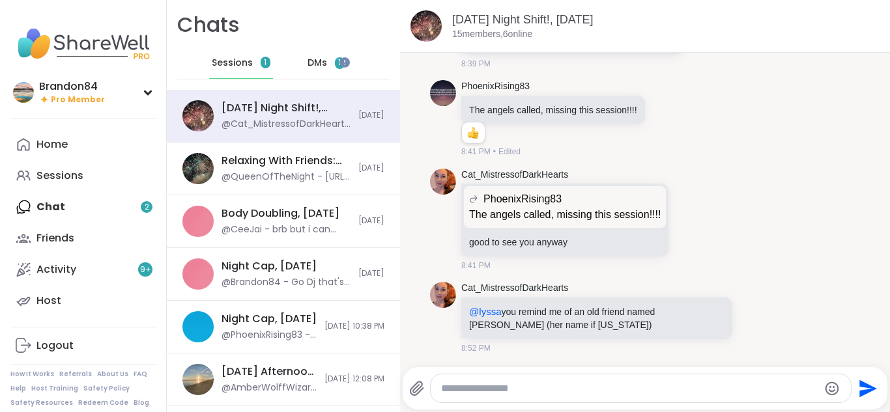
click at [308, 57] on span "DMs" at bounding box center [318, 63] width 20 height 13
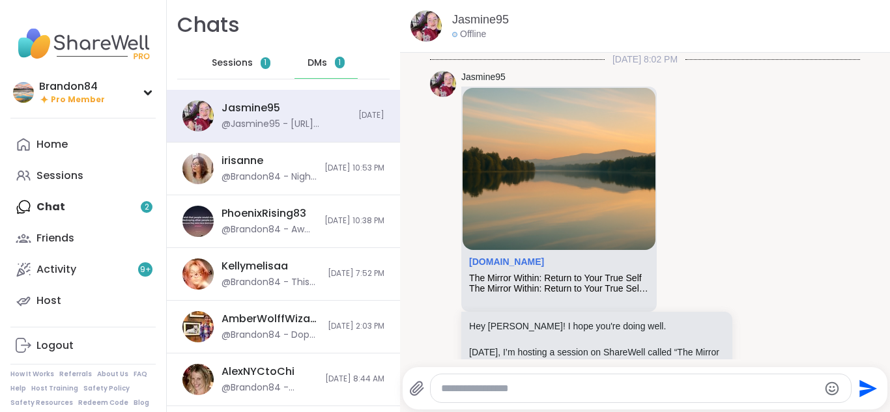
scroll to position [4307, 0]
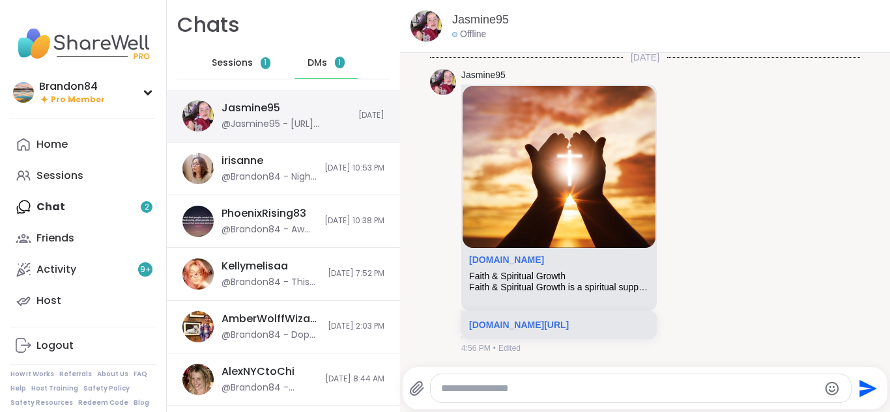
click at [273, 109] on div "Jasmine95" at bounding box center [251, 108] width 59 height 14
click at [212, 57] on span "Sessions" at bounding box center [232, 63] width 41 height 13
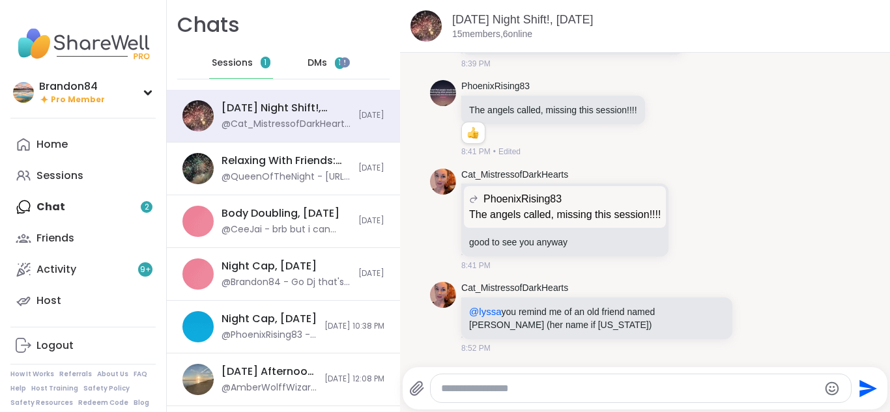
click at [80, 205] on div "Home Sessions Chat 2 Friends Activity 9 + Host" at bounding box center [82, 223] width 145 height 188
click at [308, 66] on span "DMs" at bounding box center [318, 63] width 20 height 13
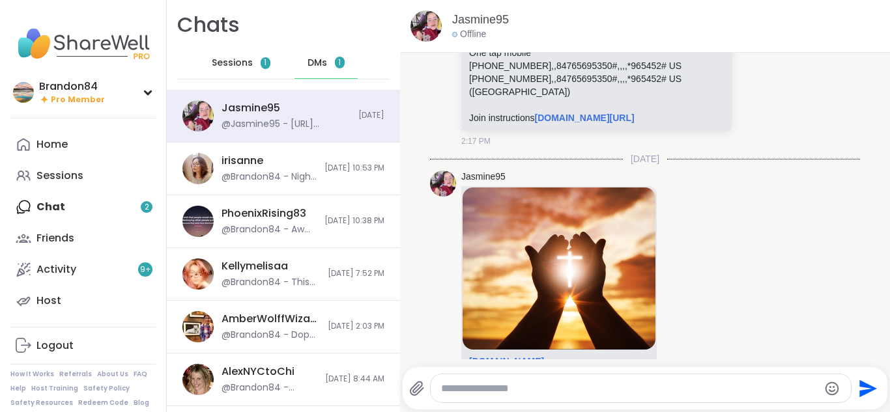
scroll to position [4307, 0]
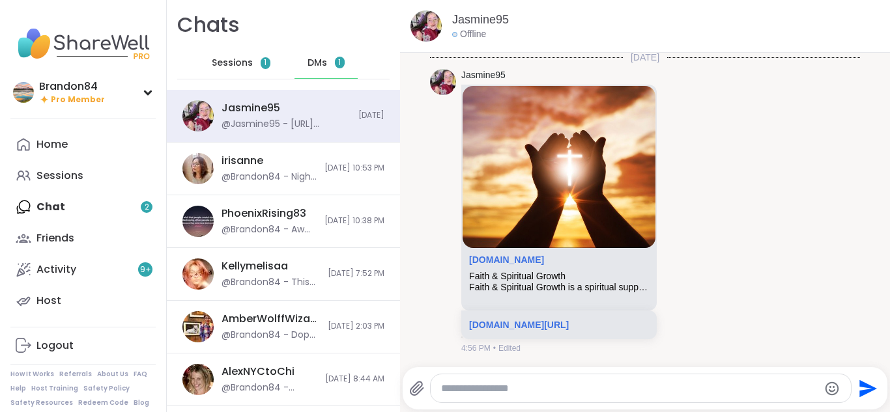
click at [231, 66] on span "Sessions" at bounding box center [232, 63] width 41 height 13
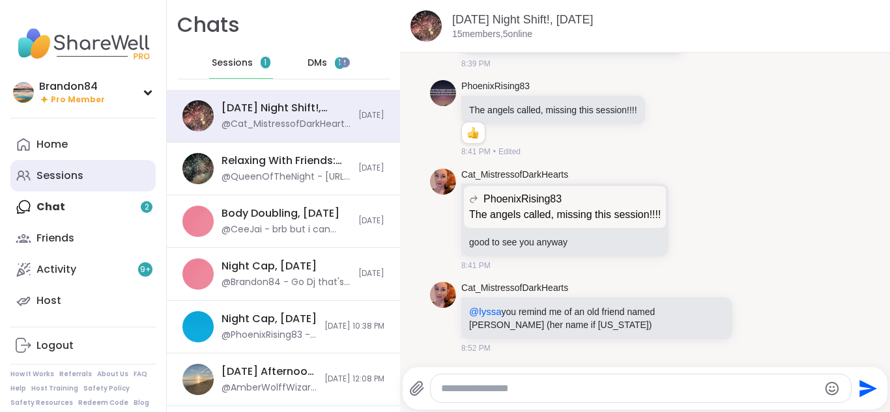
click at [72, 166] on link "Sessions" at bounding box center [82, 175] width 145 height 31
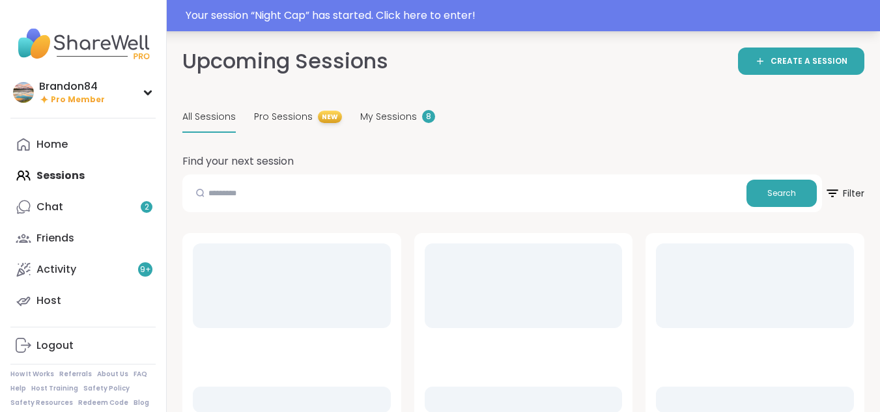
click at [487, 19] on div "Your session “ Night Cap ” has started. Click here to enter!" at bounding box center [529, 16] width 687 height 16
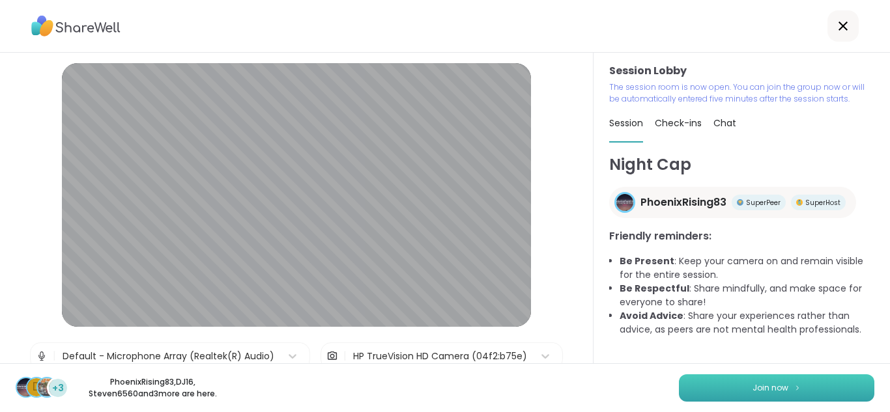
click at [759, 395] on button "Join now" at bounding box center [776, 388] width 195 height 27
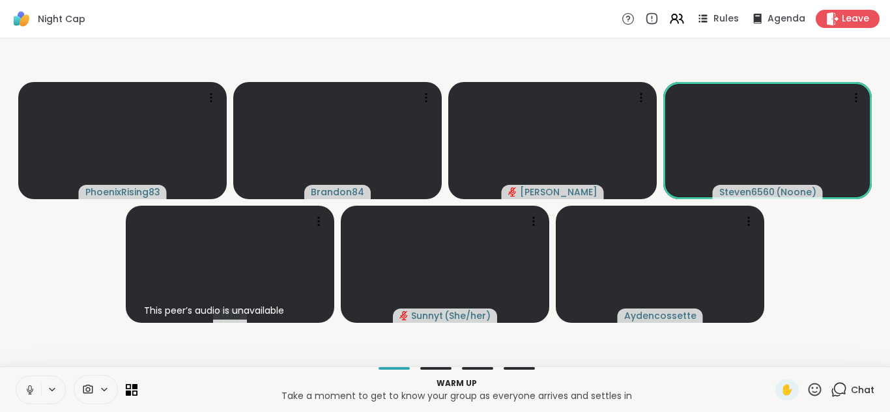
click at [16, 377] on button at bounding box center [28, 390] width 25 height 27
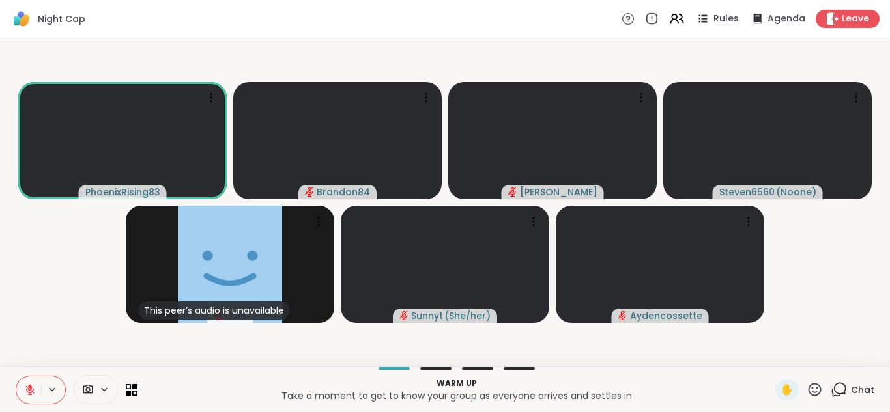
click at [26, 388] on icon at bounding box center [30, 390] width 12 height 12
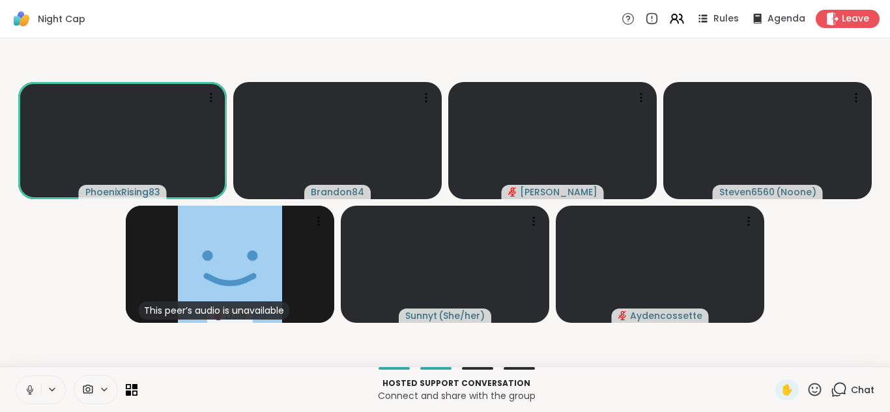
click at [16, 377] on button at bounding box center [28, 390] width 25 height 27
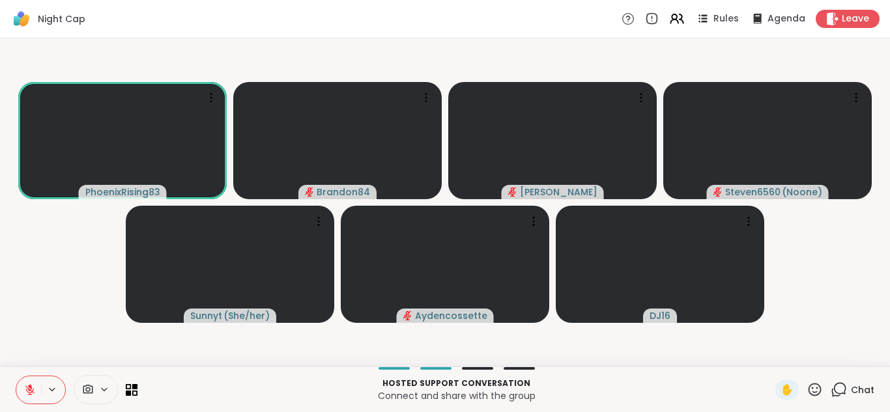
click at [30, 386] on icon at bounding box center [30, 386] width 4 height 5
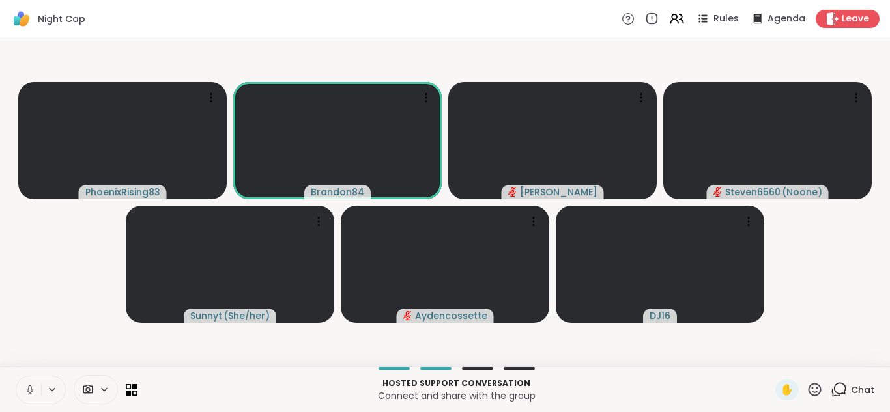
click at [30, 386] on icon at bounding box center [29, 389] width 3 height 6
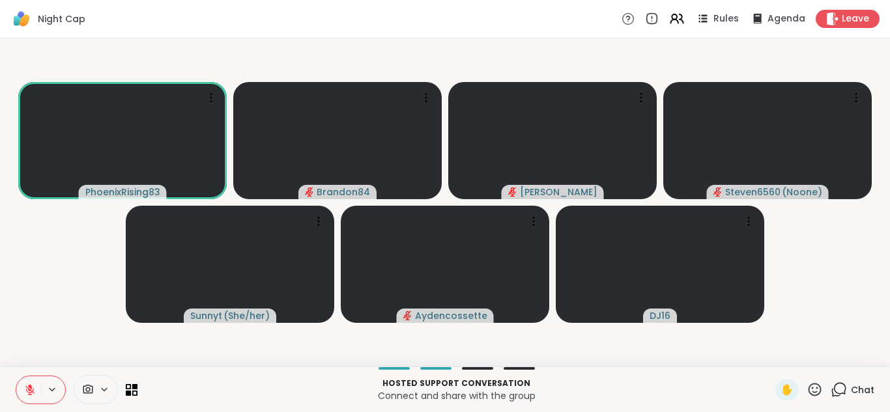
click at [16, 377] on button at bounding box center [28, 390] width 25 height 27
click at [14, 377] on button at bounding box center [27, 390] width 27 height 27
click at [16, 377] on button at bounding box center [28, 390] width 25 height 27
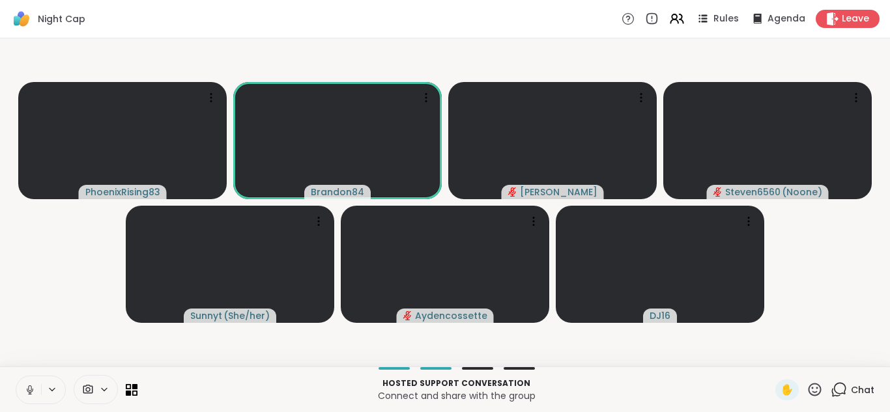
click at [16, 377] on button at bounding box center [28, 390] width 25 height 27
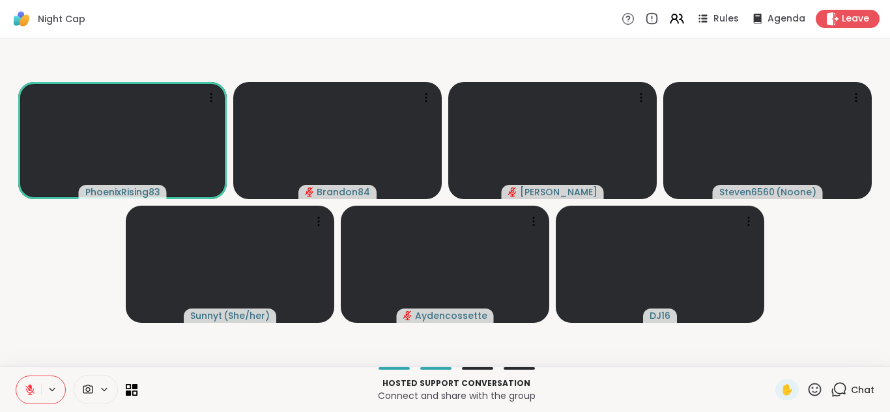
click at [16, 377] on button at bounding box center [28, 390] width 25 height 27
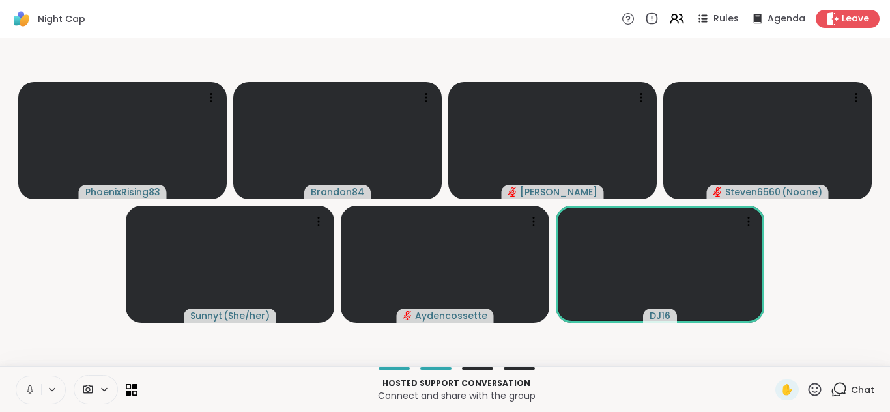
click at [16, 377] on button at bounding box center [28, 390] width 25 height 27
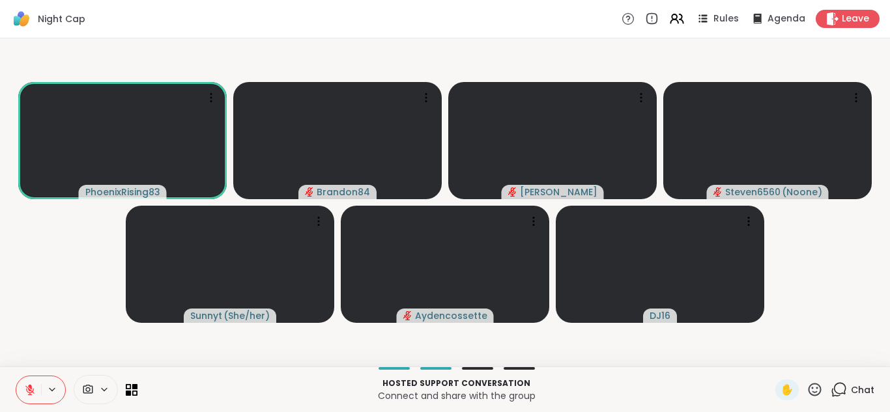
click at [16, 377] on button at bounding box center [28, 390] width 25 height 27
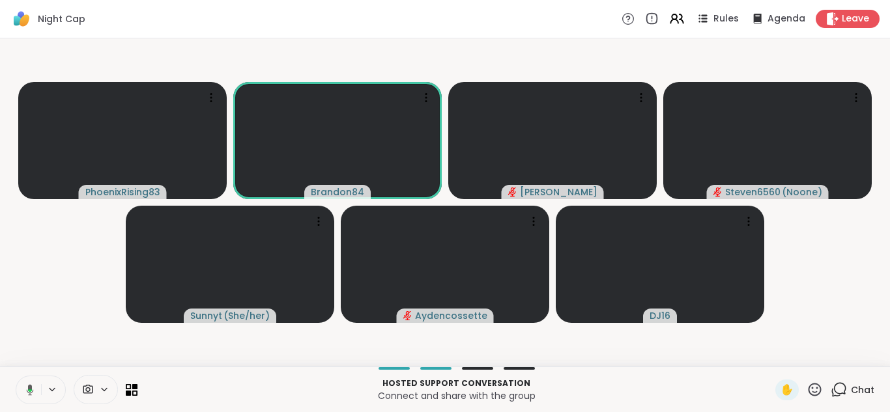
click at [14, 377] on button at bounding box center [27, 390] width 27 height 27
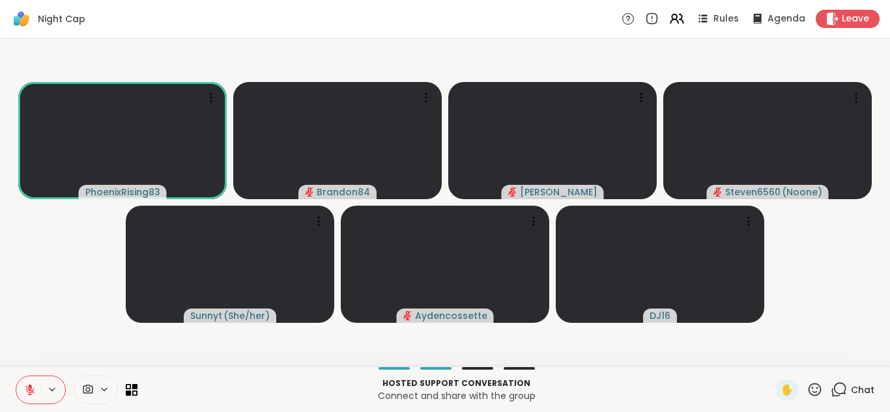
click at [16, 377] on button at bounding box center [28, 390] width 25 height 27
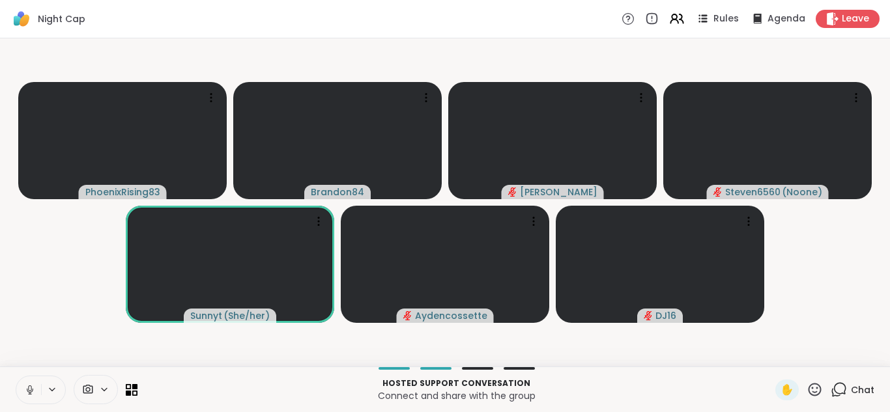
click at [16, 377] on button at bounding box center [28, 390] width 25 height 27
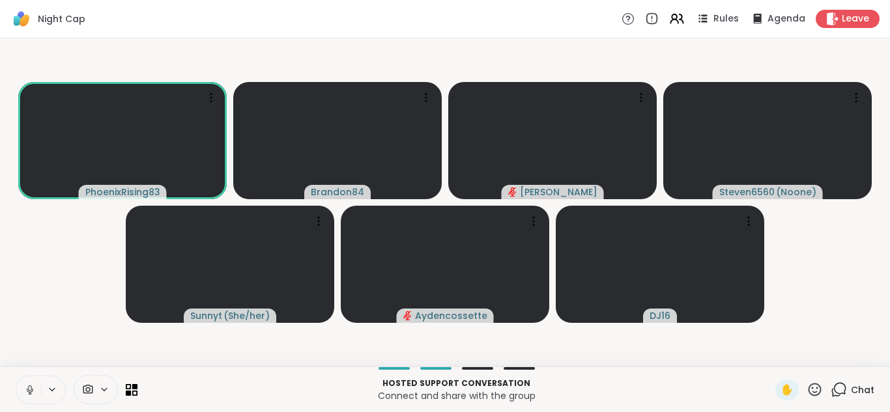
click at [16, 377] on button at bounding box center [28, 390] width 25 height 27
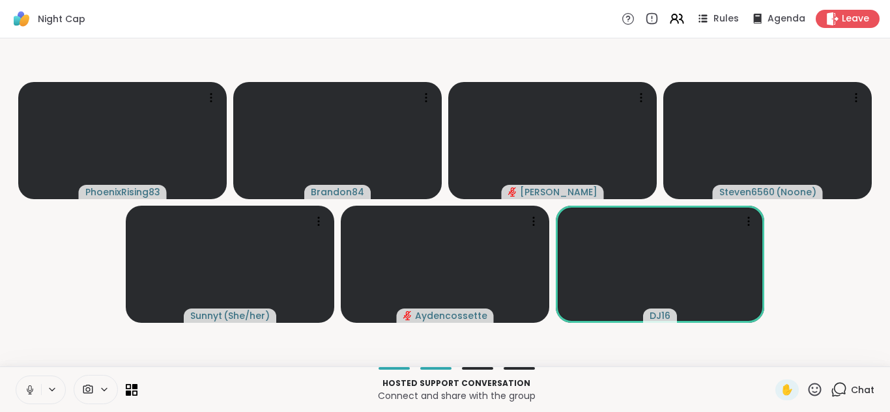
click at [16, 377] on button at bounding box center [28, 390] width 25 height 27
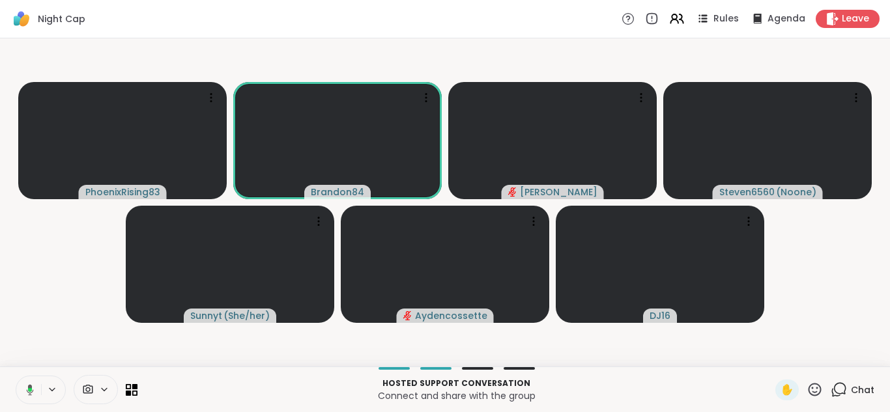
click at [14, 377] on button at bounding box center [27, 390] width 27 height 27
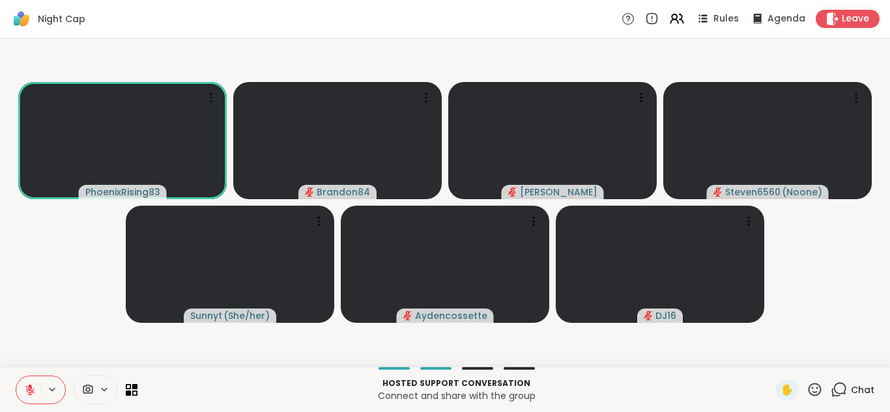
click at [16, 377] on button at bounding box center [28, 390] width 25 height 27
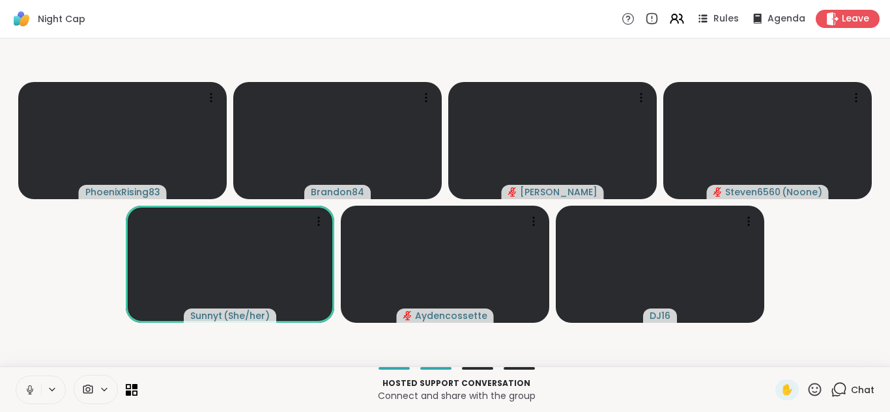
click at [16, 377] on button at bounding box center [28, 390] width 25 height 27
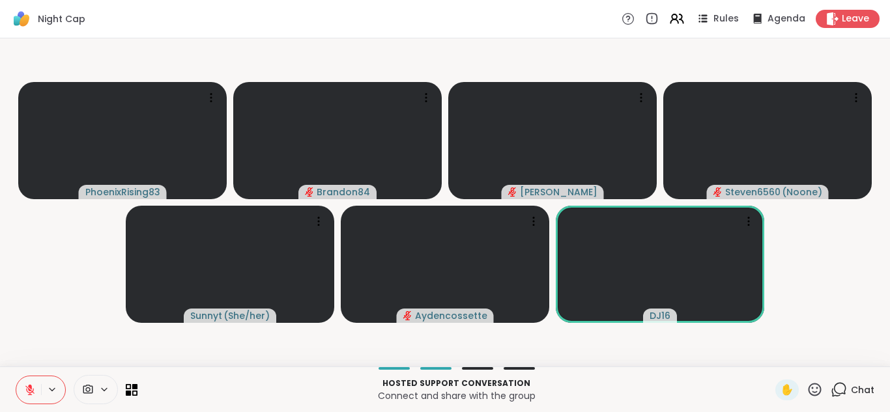
click at [30, 386] on icon at bounding box center [30, 386] width 4 height 5
click at [16, 377] on button at bounding box center [28, 390] width 25 height 27
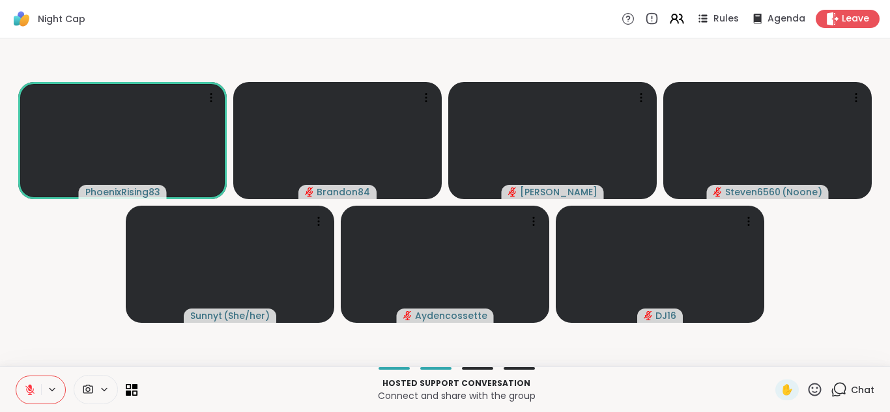
click at [16, 377] on button at bounding box center [28, 390] width 25 height 27
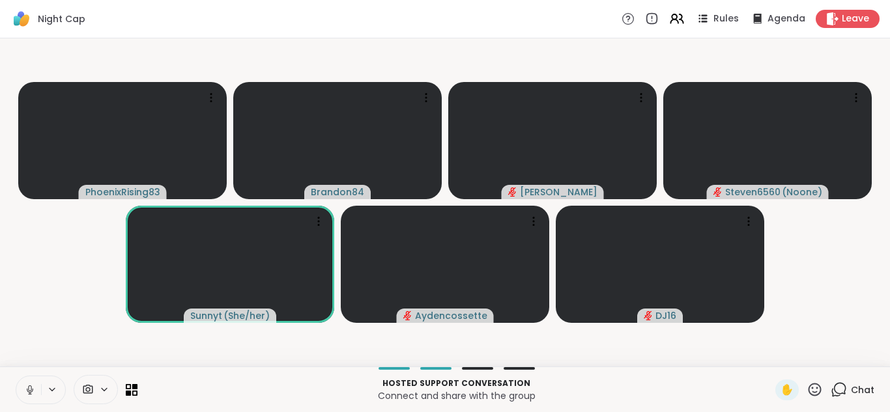
click at [16, 377] on button at bounding box center [28, 390] width 25 height 27
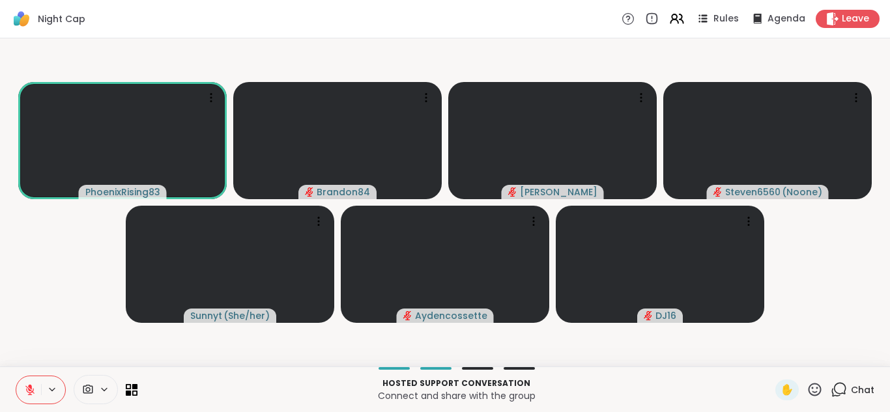
click at [16, 377] on button at bounding box center [28, 390] width 25 height 27
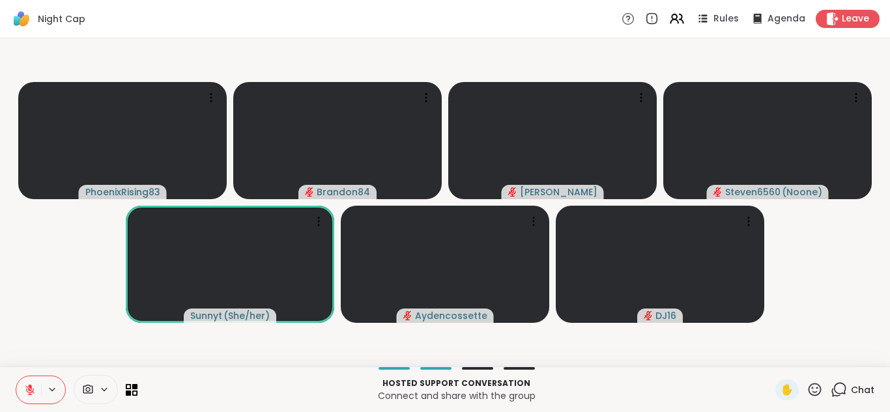
click at [16, 377] on button at bounding box center [28, 390] width 25 height 27
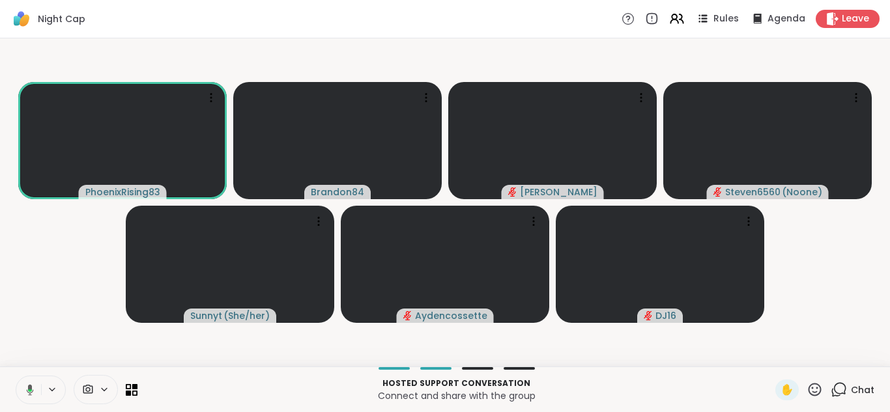
click at [14, 377] on button at bounding box center [27, 390] width 27 height 27
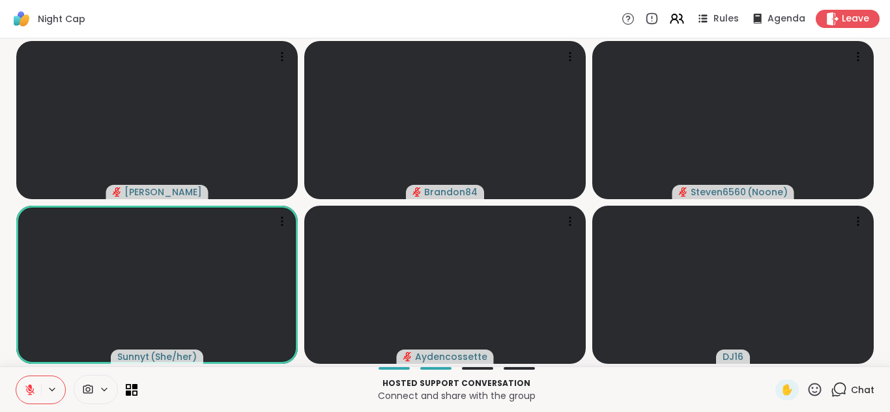
click at [16, 377] on button at bounding box center [28, 390] width 25 height 27
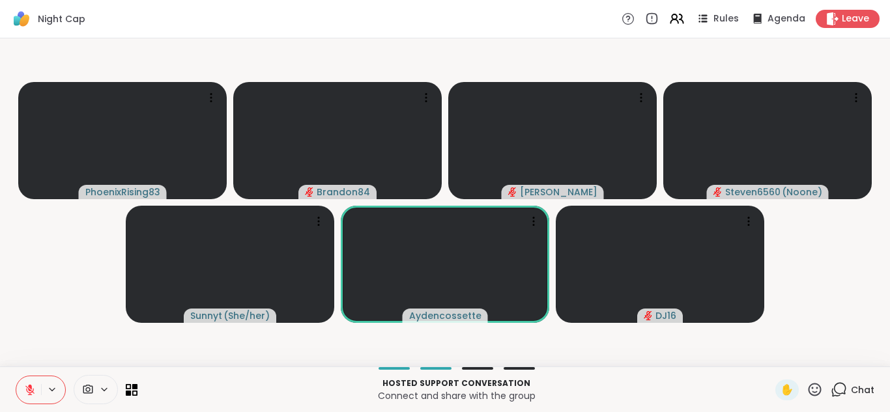
click at [16, 377] on button at bounding box center [28, 390] width 25 height 27
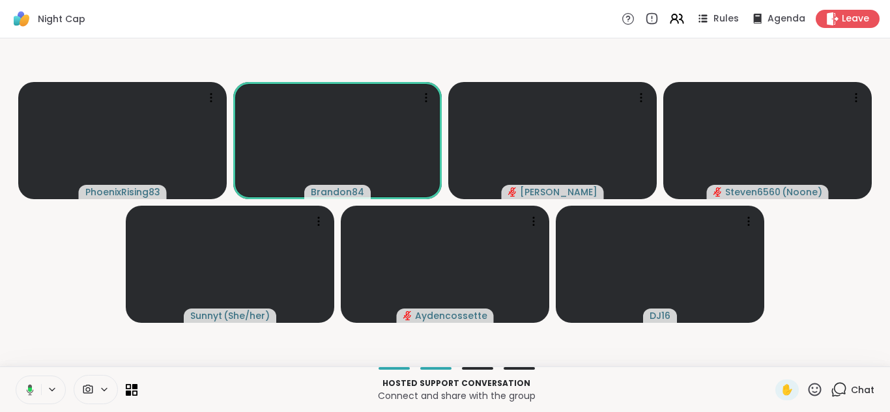
click at [14, 377] on button at bounding box center [27, 390] width 27 height 27
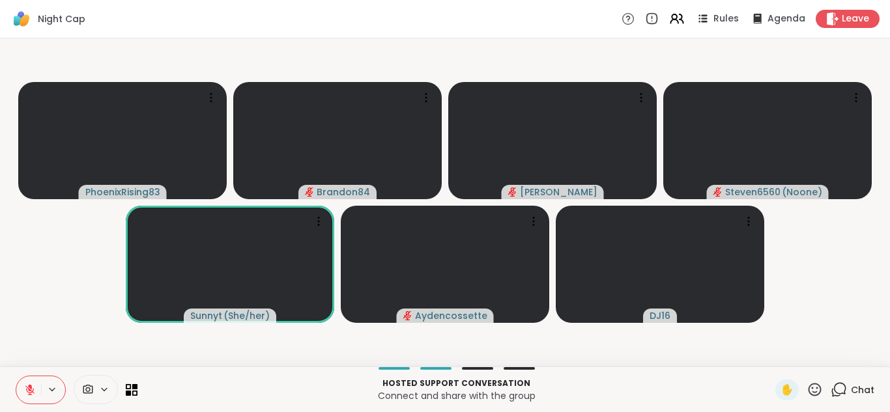
click at [16, 377] on button at bounding box center [28, 390] width 25 height 27
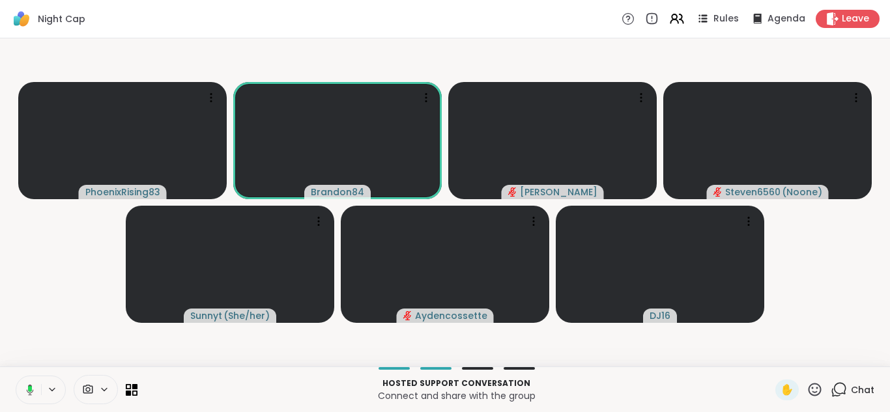
click at [14, 377] on button at bounding box center [27, 390] width 27 height 27
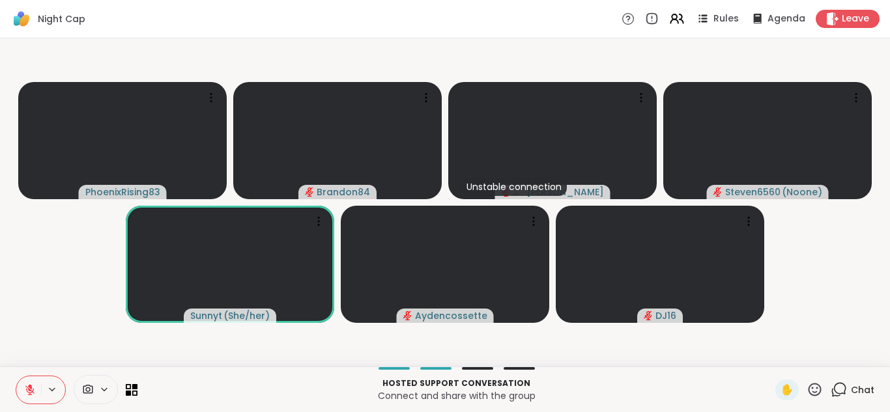
click at [16, 377] on button at bounding box center [28, 390] width 25 height 27
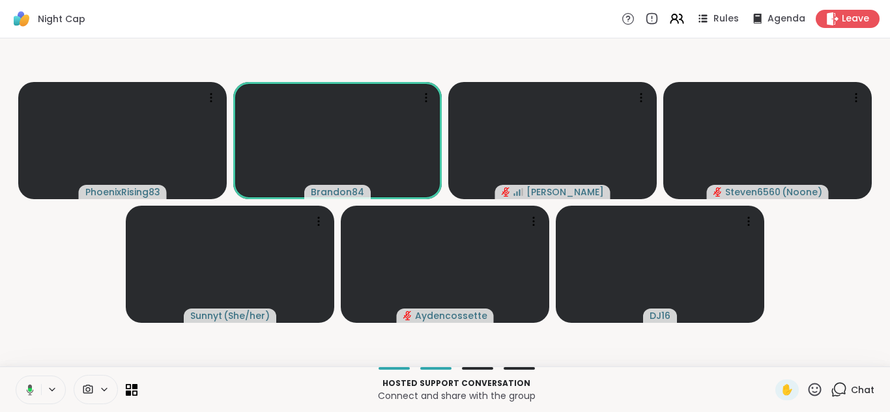
click at [14, 377] on button at bounding box center [27, 390] width 27 height 27
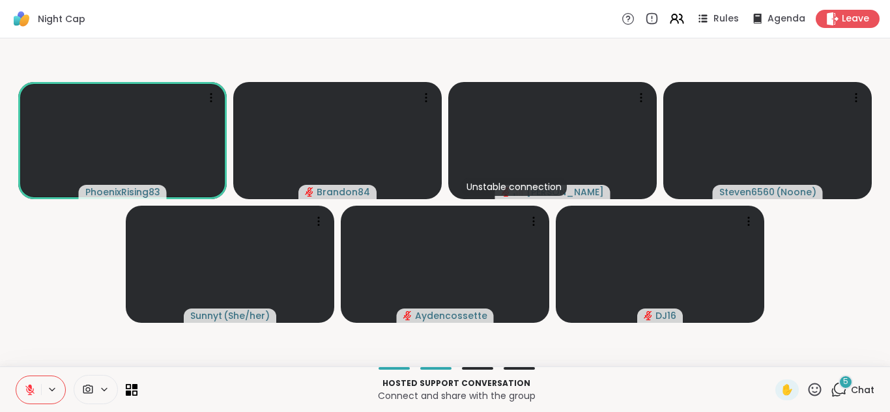
click at [30, 386] on icon at bounding box center [30, 386] width 4 height 5
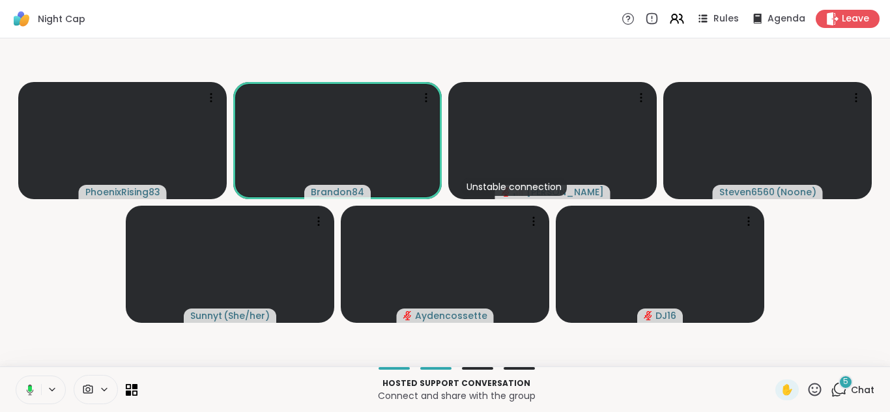
click at [30, 386] on icon at bounding box center [30, 389] width 7 height 11
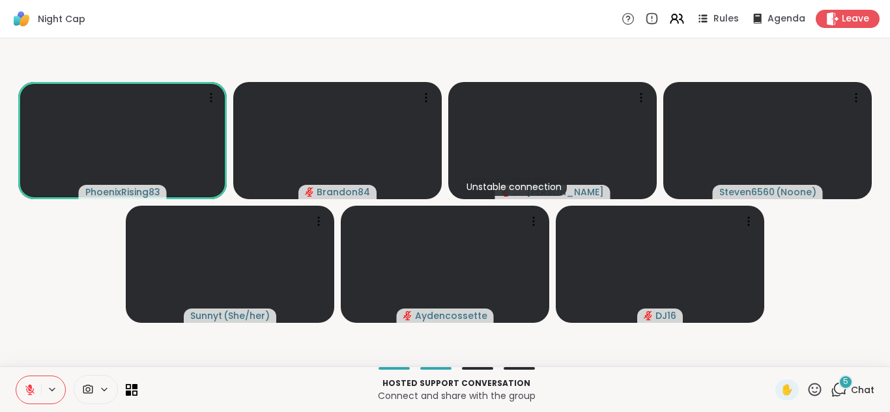
click at [16, 377] on button at bounding box center [28, 390] width 25 height 27
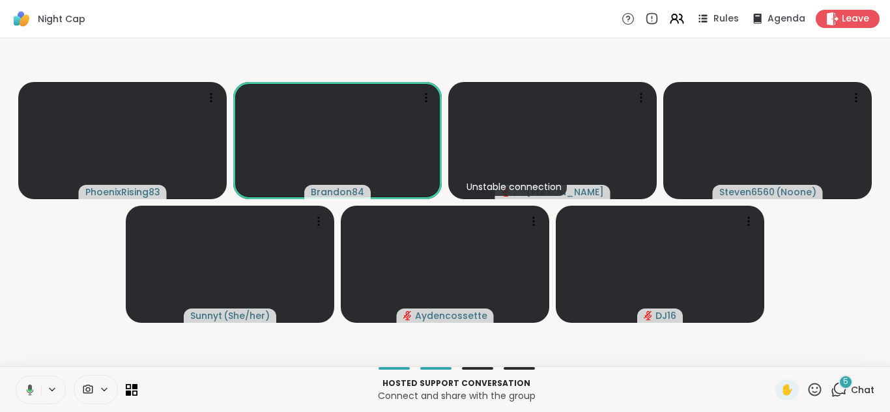
click at [14, 377] on button at bounding box center [27, 390] width 27 height 27
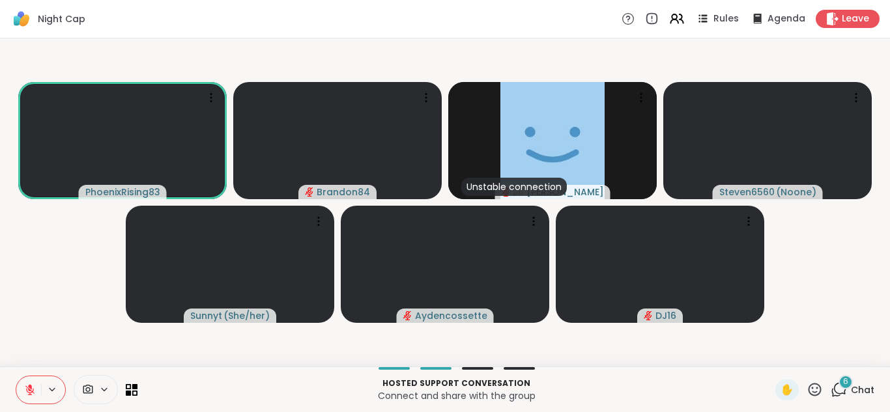
click at [16, 377] on button at bounding box center [28, 390] width 25 height 27
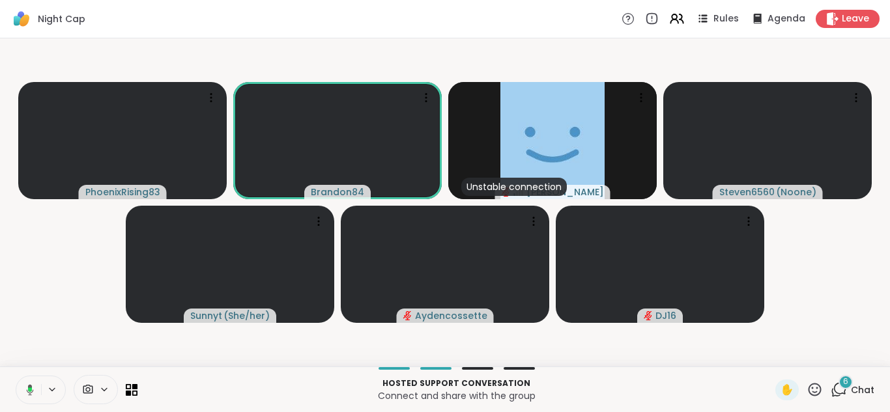
click at [14, 377] on button at bounding box center [27, 390] width 27 height 27
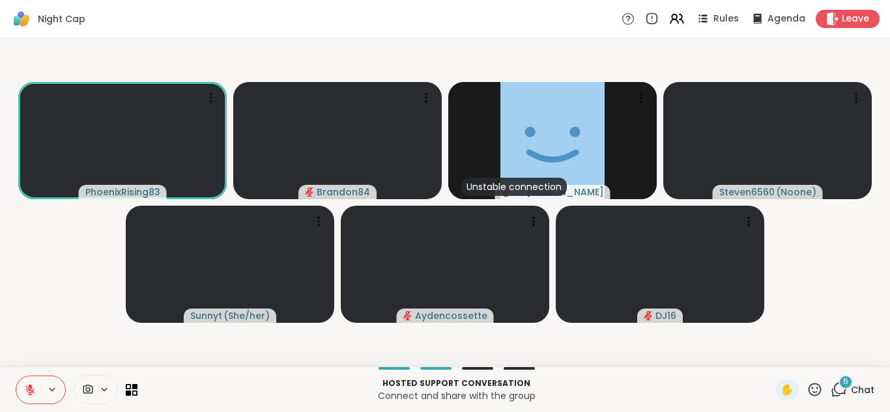
click at [16, 377] on button at bounding box center [28, 390] width 25 height 27
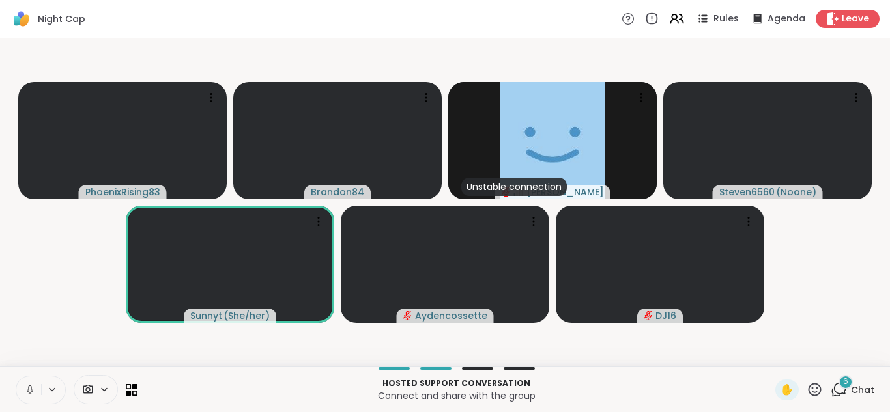
click at [16, 377] on button at bounding box center [28, 390] width 25 height 27
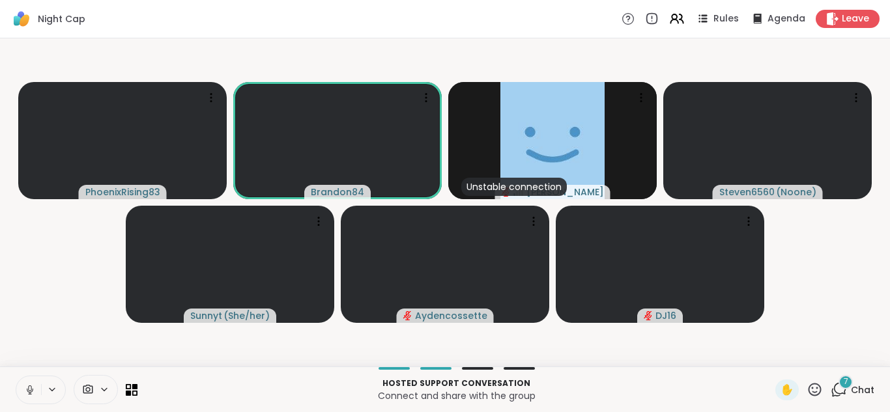
click at [16, 377] on button at bounding box center [28, 390] width 25 height 27
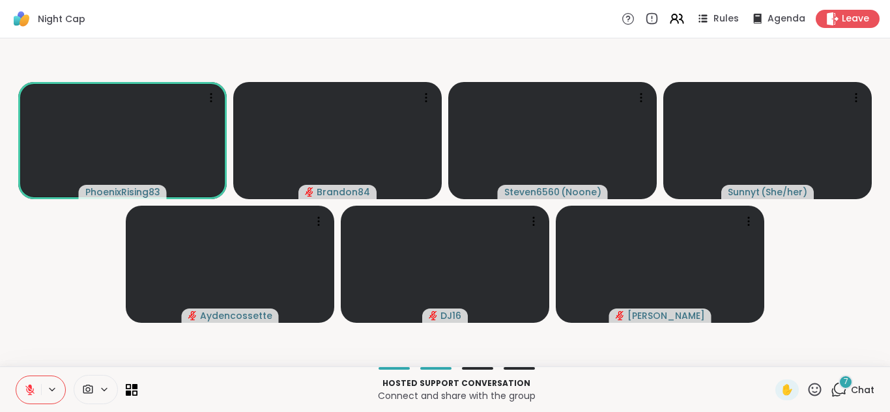
click at [16, 377] on button at bounding box center [28, 390] width 25 height 27
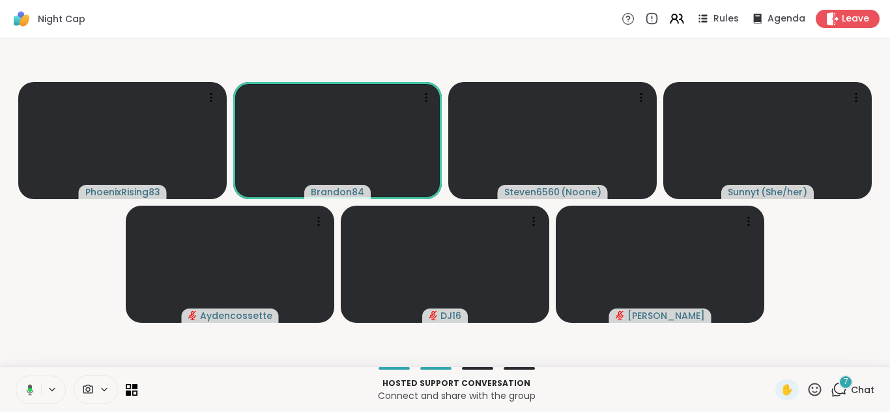
click at [14, 377] on button at bounding box center [27, 390] width 27 height 27
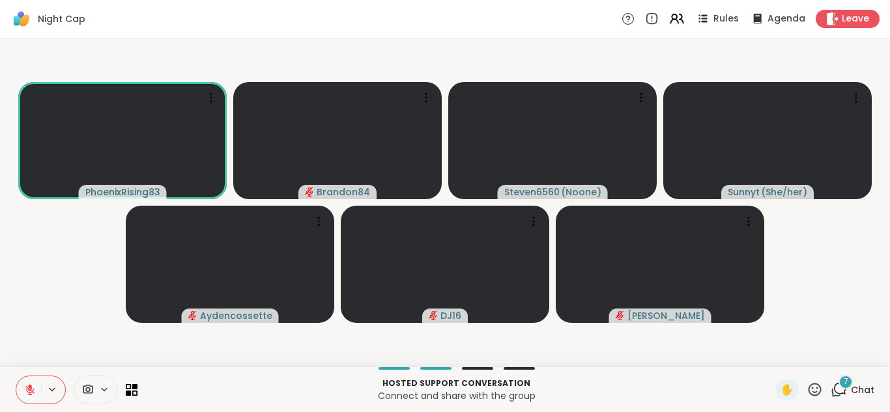
click at [16, 377] on button at bounding box center [28, 390] width 25 height 27
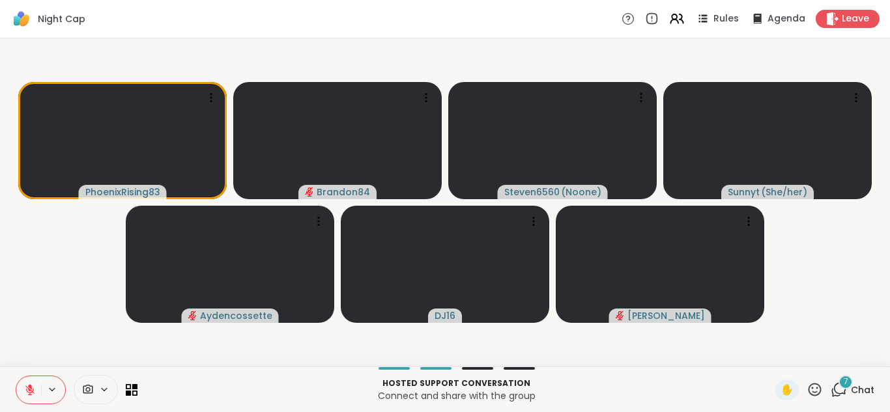
click at [30, 386] on icon at bounding box center [30, 386] width 4 height 5
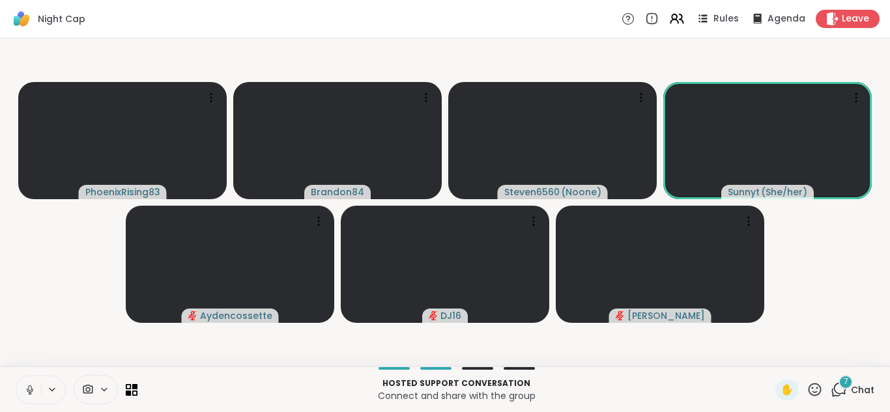
click at [839, 387] on div "7" at bounding box center [846, 382] width 14 height 14
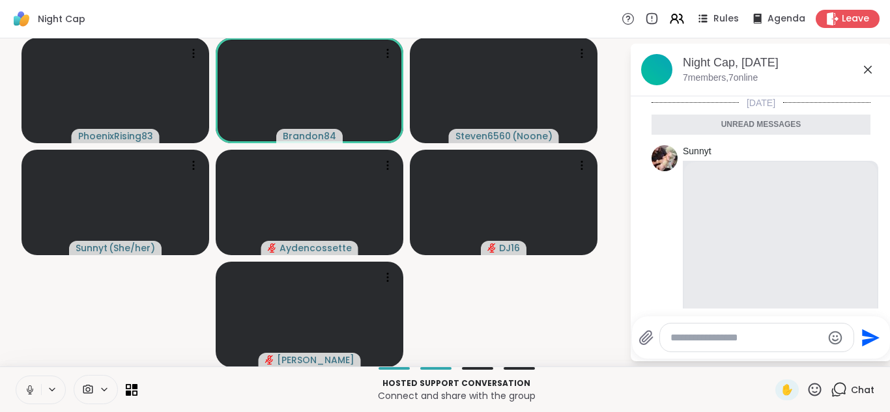
click at [29, 390] on icon at bounding box center [29, 389] width 3 height 6
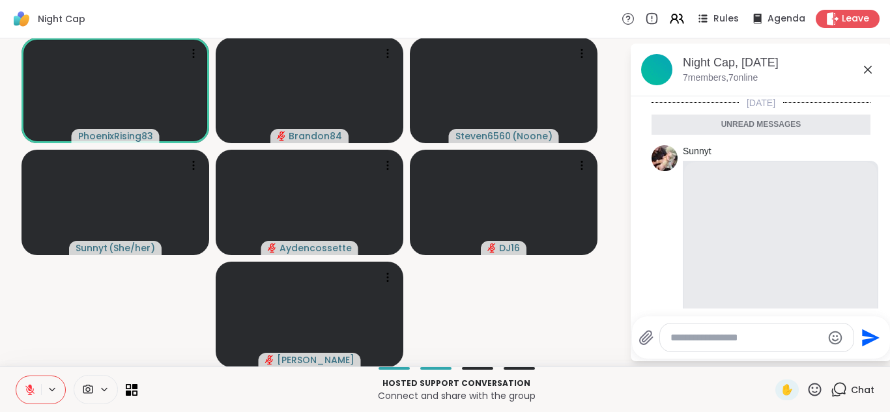
click at [16, 377] on button at bounding box center [28, 390] width 25 height 27
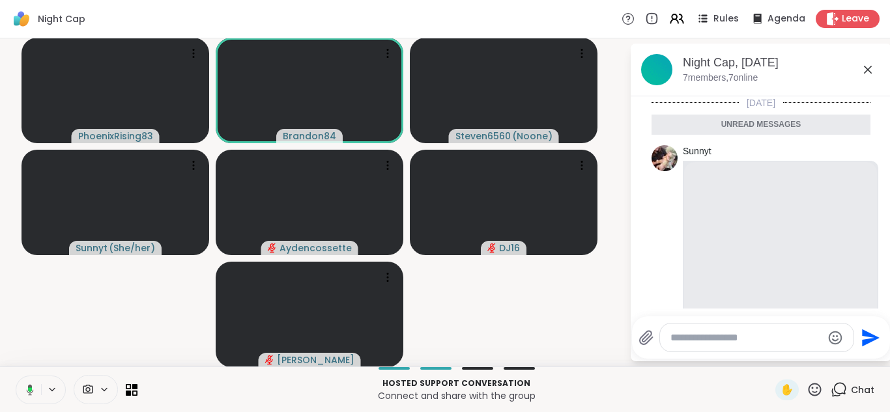
click at [14, 377] on button at bounding box center [27, 390] width 27 height 27
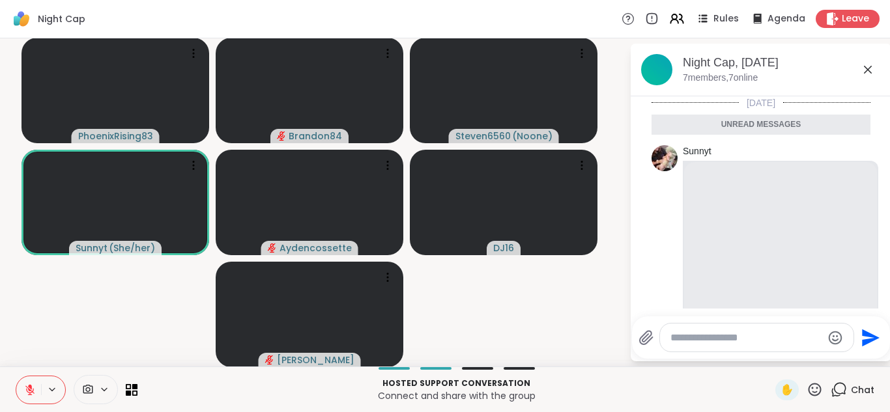
click at [16, 377] on button at bounding box center [28, 390] width 25 height 27
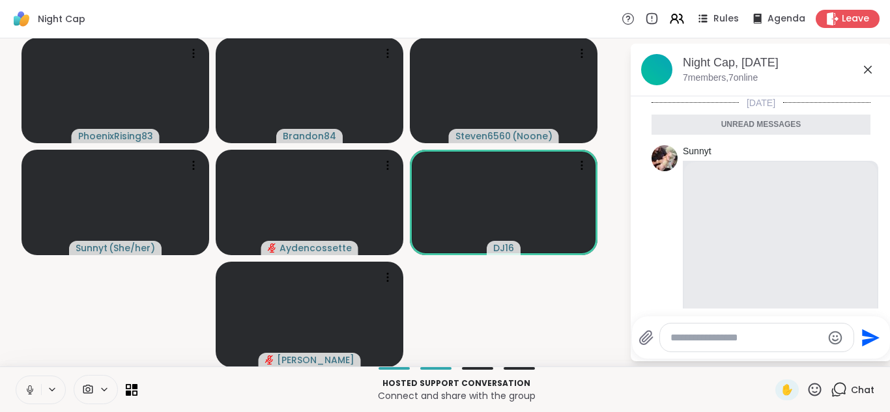
click at [16, 377] on button at bounding box center [28, 390] width 25 height 27
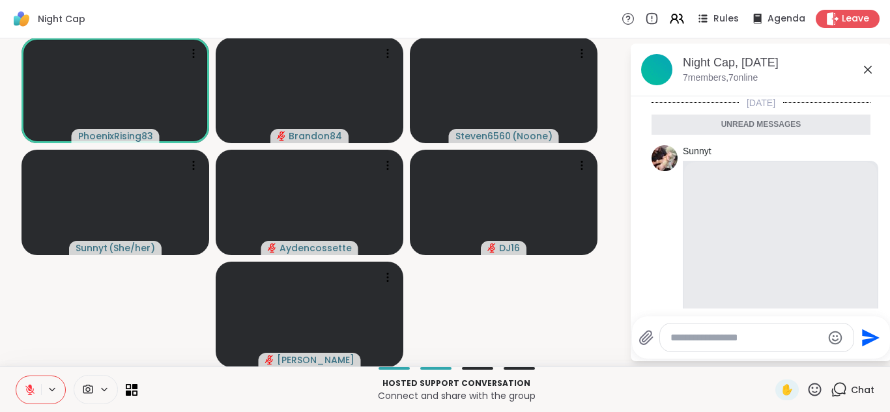
click at [16, 377] on button at bounding box center [28, 390] width 25 height 27
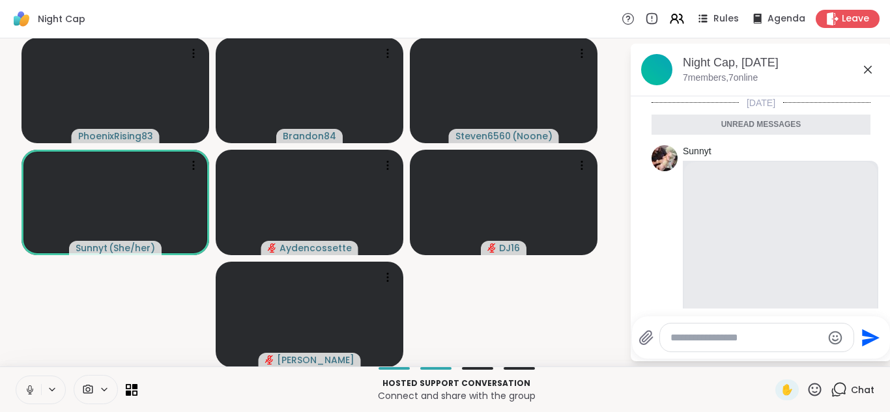
click at [16, 377] on button at bounding box center [28, 390] width 25 height 27
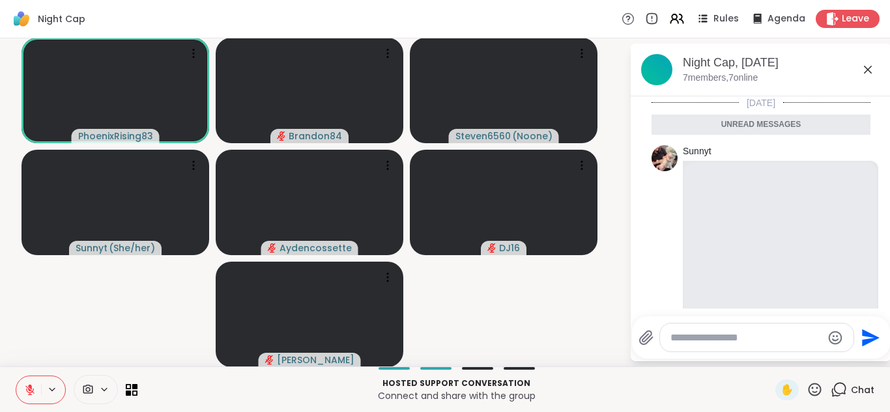
click at [16, 377] on button at bounding box center [28, 390] width 25 height 27
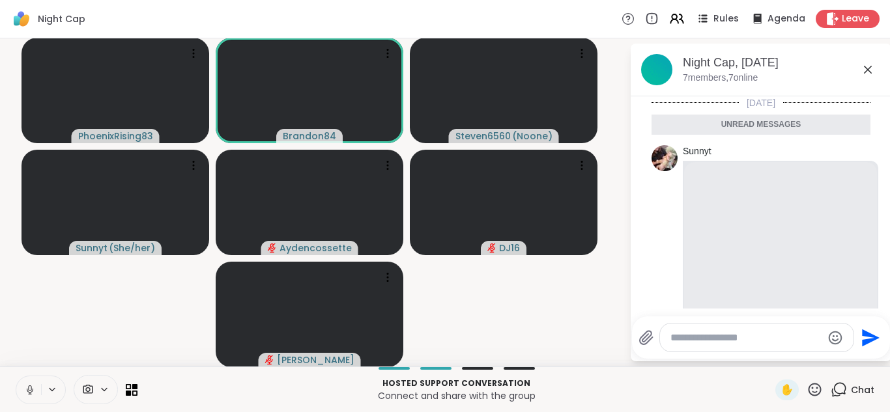
click at [16, 377] on button at bounding box center [28, 390] width 25 height 27
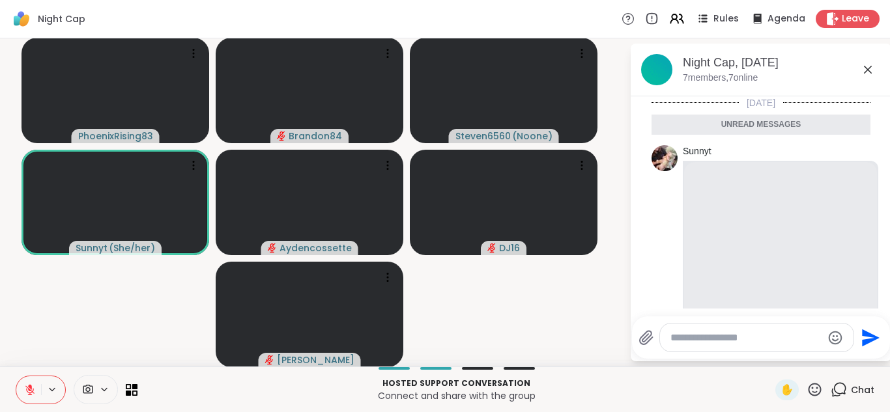
click at [16, 377] on button at bounding box center [28, 390] width 25 height 27
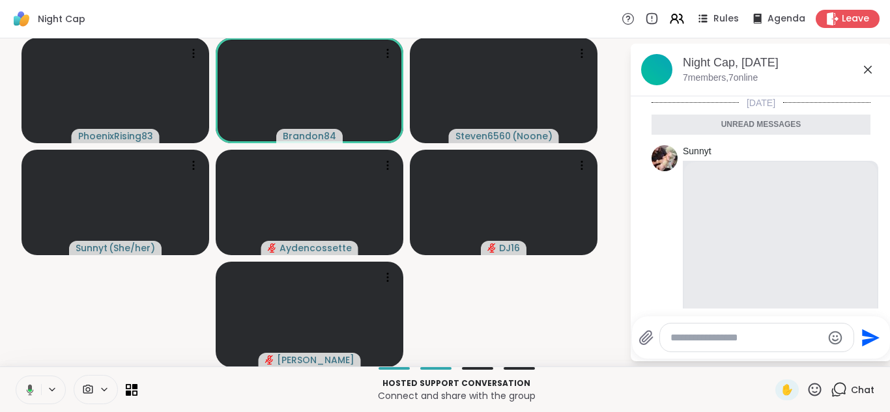
click at [14, 377] on button at bounding box center [27, 390] width 27 height 27
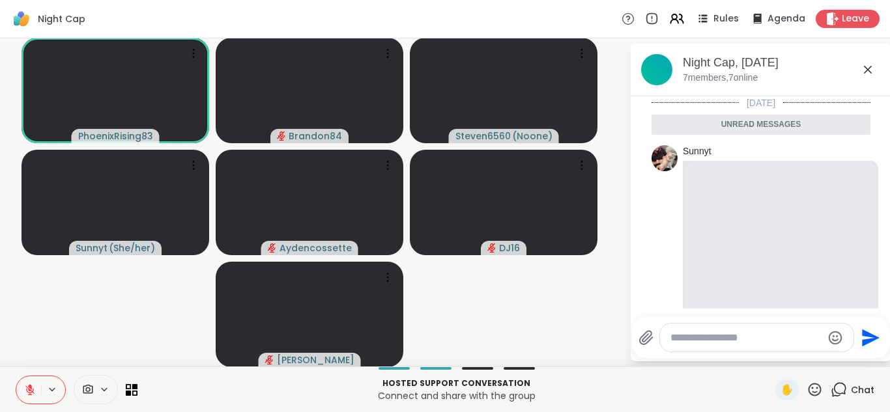
click at [16, 377] on button at bounding box center [28, 390] width 25 height 27
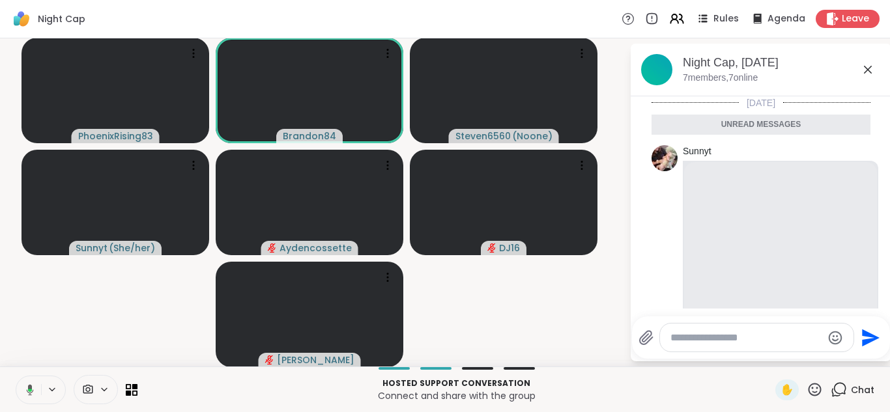
click at [14, 377] on button at bounding box center [27, 390] width 27 height 27
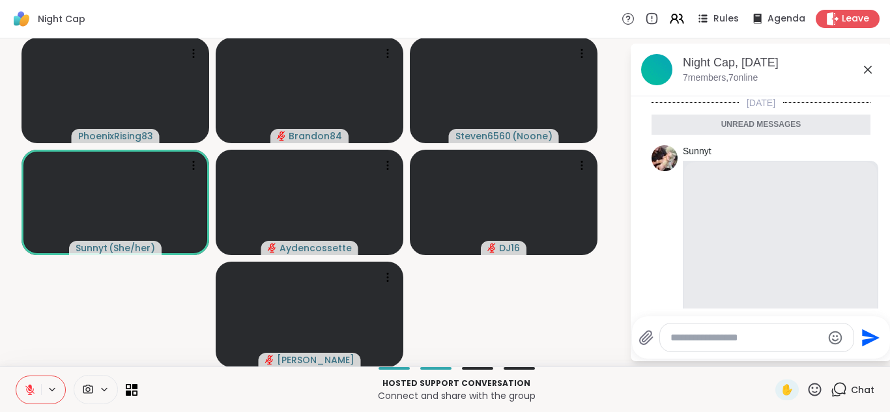
click at [16, 377] on button at bounding box center [28, 390] width 25 height 27
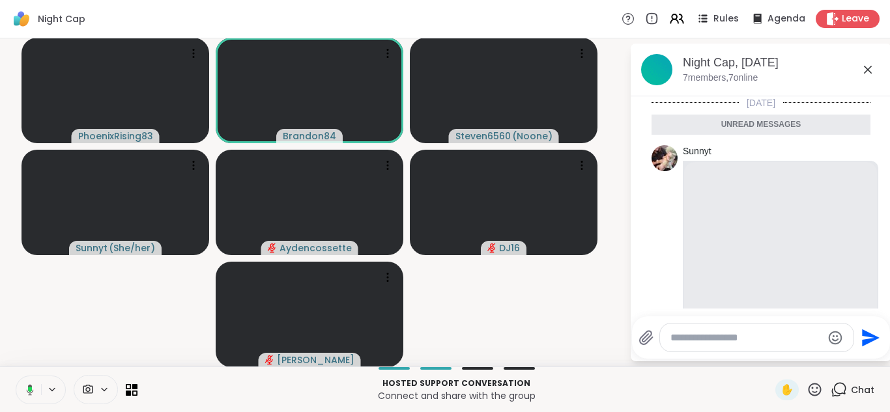
click at [14, 377] on button at bounding box center [27, 390] width 27 height 27
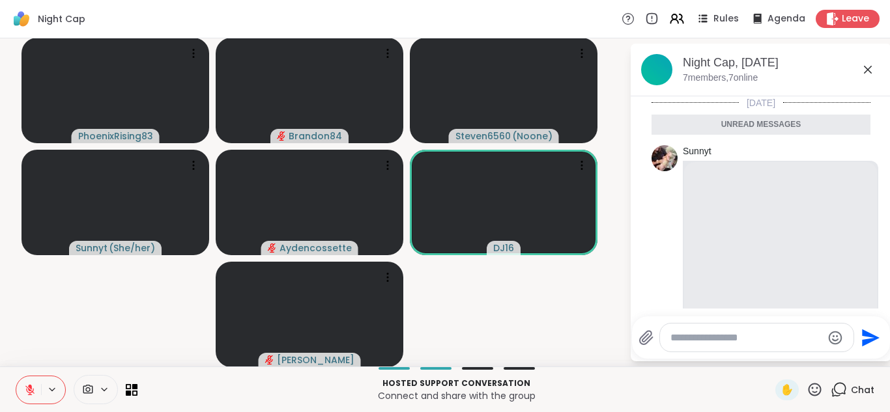
click at [16, 377] on button at bounding box center [28, 390] width 25 height 27
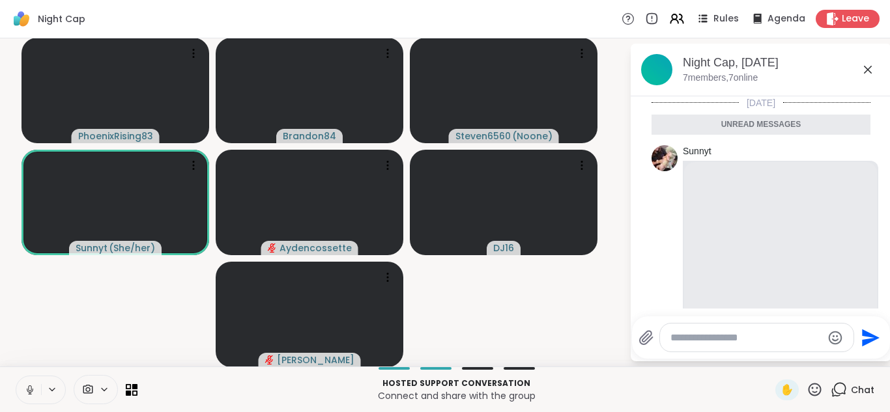
click at [16, 377] on button at bounding box center [28, 390] width 25 height 27
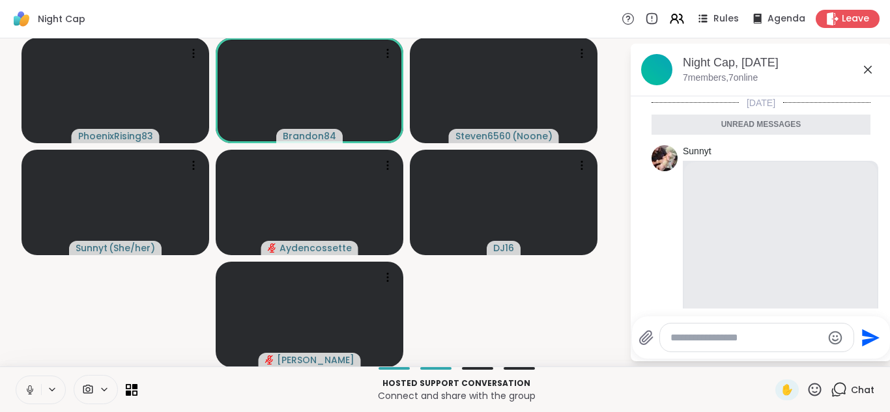
click at [16, 377] on button at bounding box center [28, 390] width 25 height 27
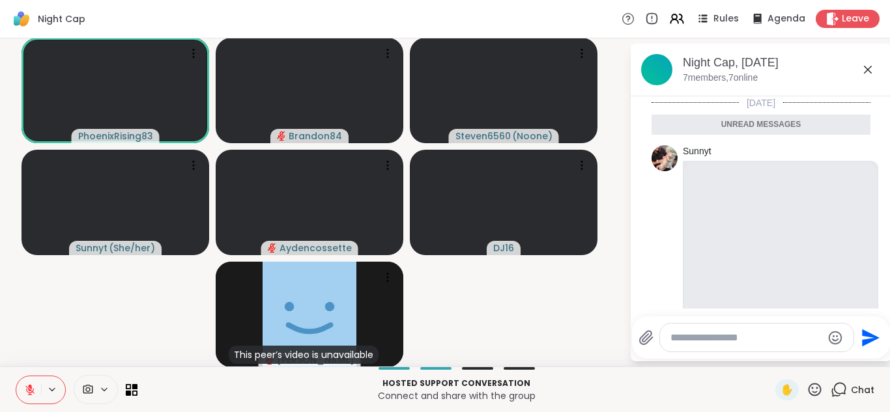
click at [16, 377] on button at bounding box center [28, 390] width 25 height 27
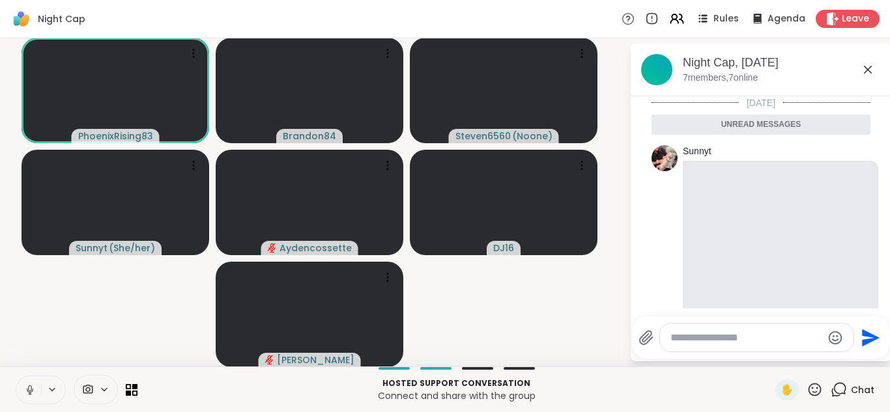
click at [16, 377] on button at bounding box center [28, 390] width 25 height 27
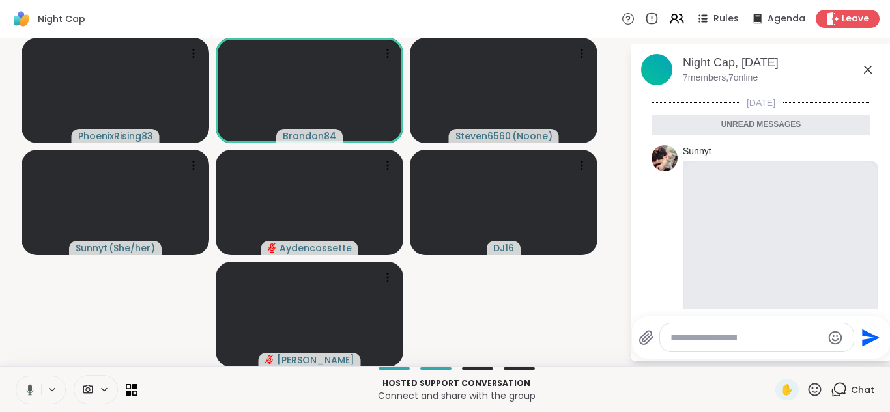
click at [14, 377] on button at bounding box center [27, 390] width 27 height 27
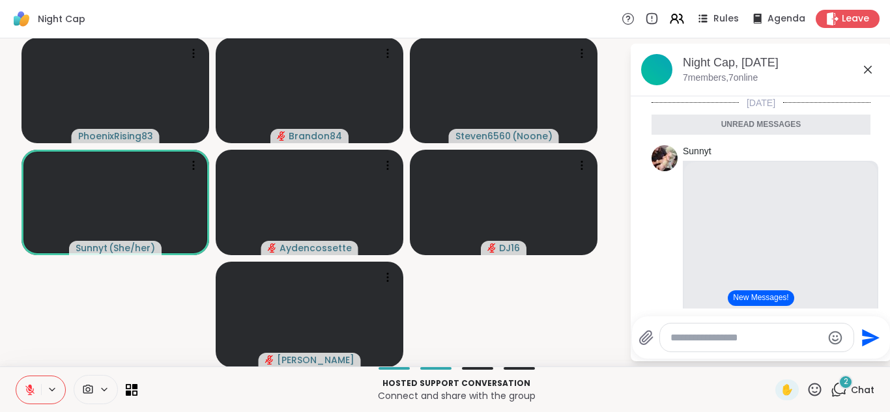
click at [16, 377] on button at bounding box center [28, 390] width 25 height 27
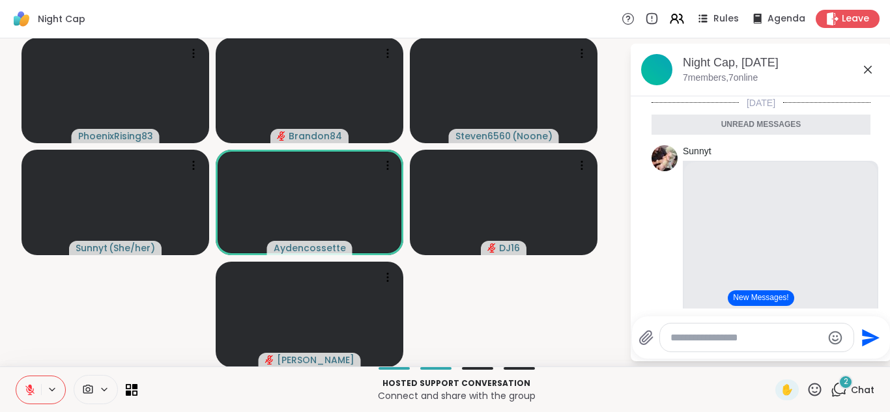
click at [16, 377] on button at bounding box center [28, 390] width 25 height 27
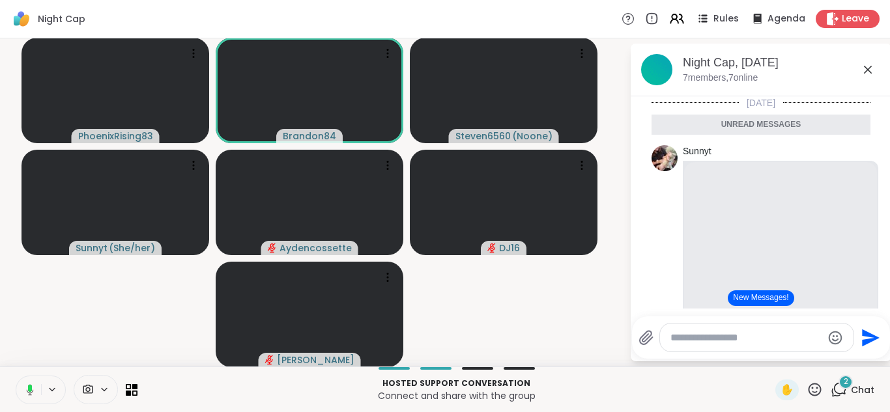
click at [14, 377] on button at bounding box center [27, 390] width 27 height 27
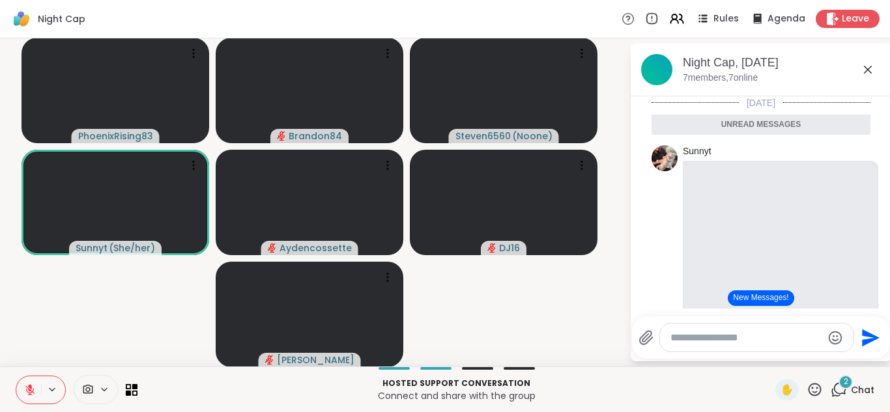
click at [732, 293] on button "New Messages!" at bounding box center [761, 299] width 66 height 16
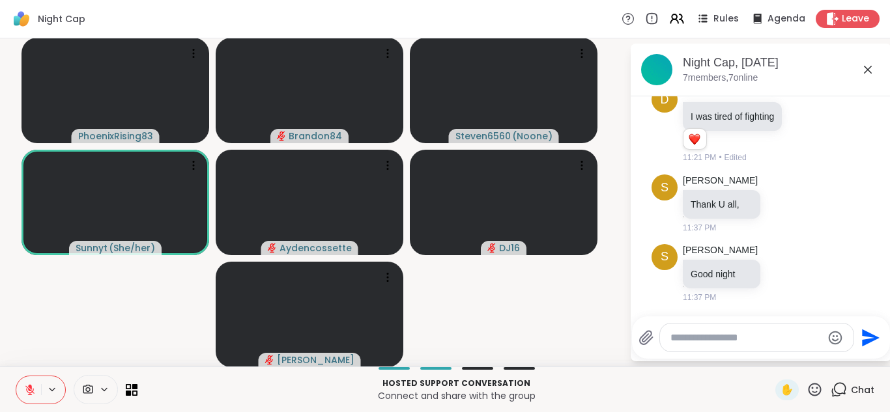
scroll to position [3, 0]
click at [23, 390] on button at bounding box center [28, 390] width 25 height 27
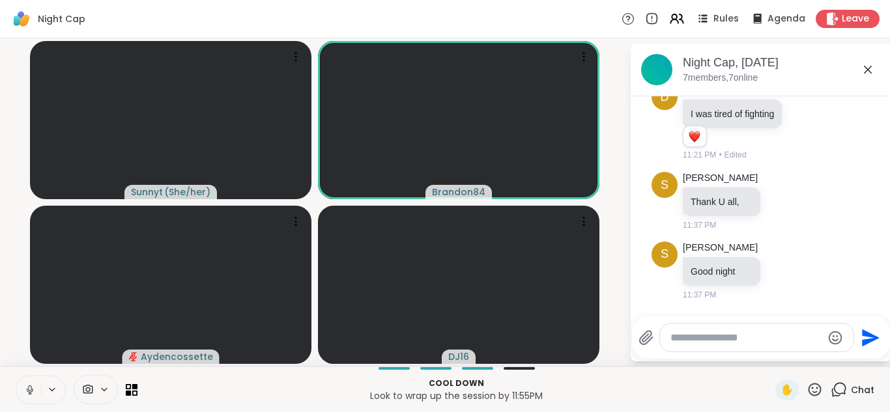
click at [33, 385] on icon at bounding box center [30, 390] width 12 height 12
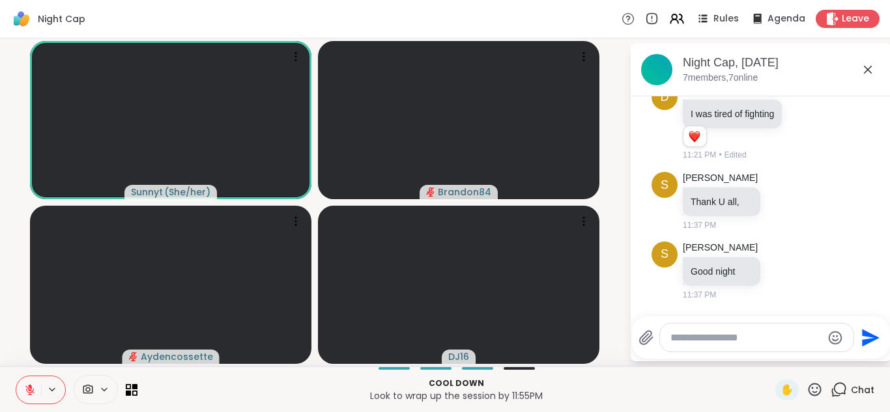
click at [16, 377] on button at bounding box center [28, 390] width 25 height 27
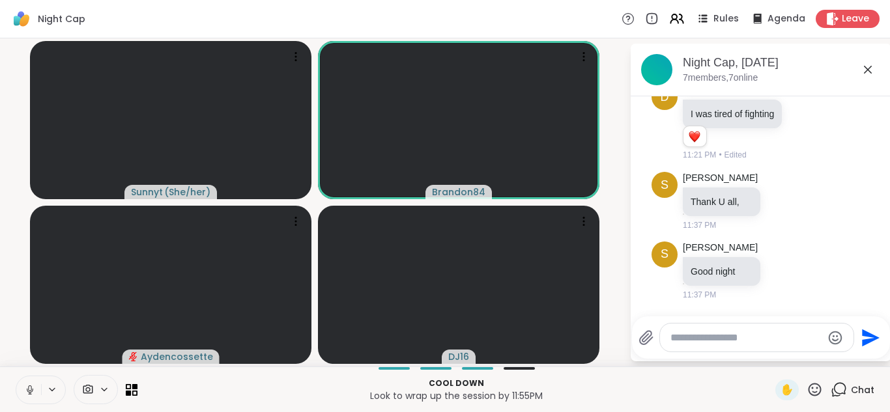
click at [16, 377] on button at bounding box center [28, 390] width 25 height 27
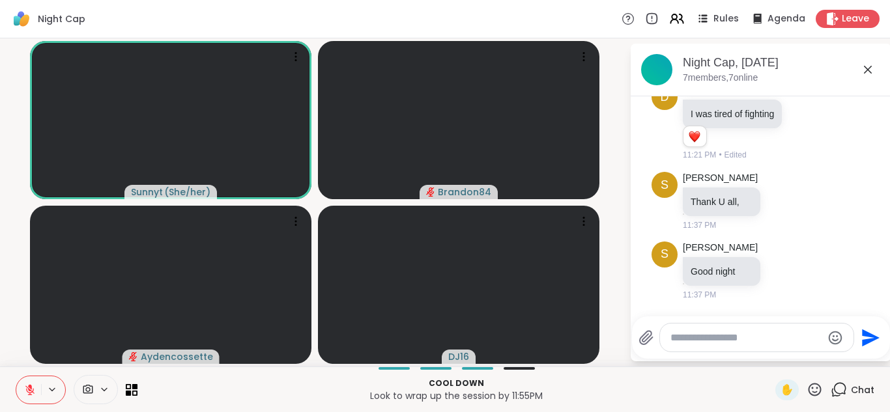
click at [16, 377] on button at bounding box center [28, 390] width 25 height 27
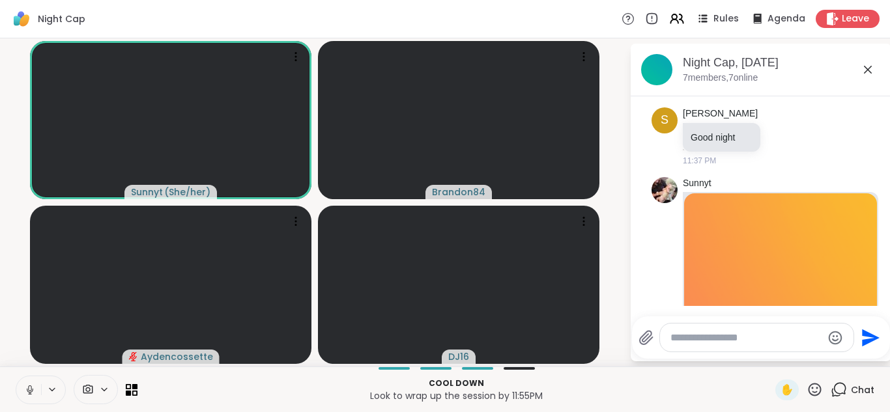
scroll to position [1048, 0]
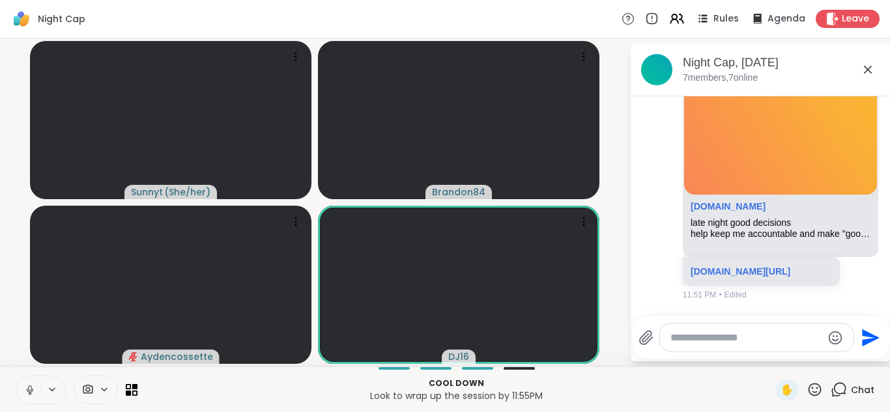
click at [48, 386] on icon at bounding box center [52, 389] width 10 height 11
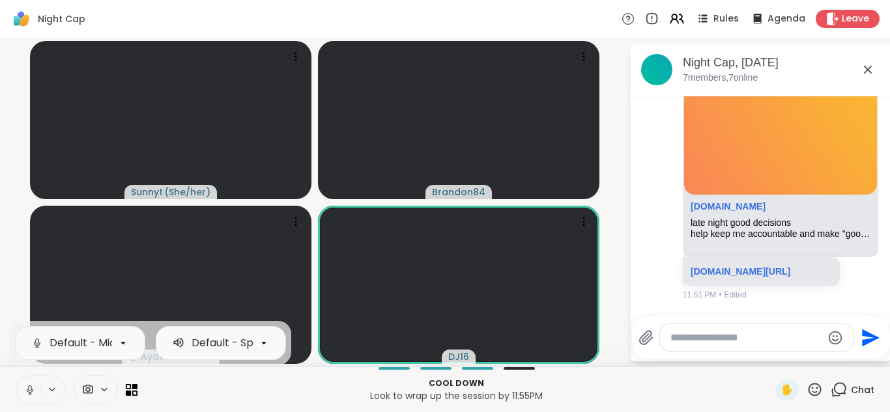
click at [31, 387] on icon at bounding box center [30, 390] width 12 height 12
click at [16, 377] on button at bounding box center [28, 390] width 25 height 27
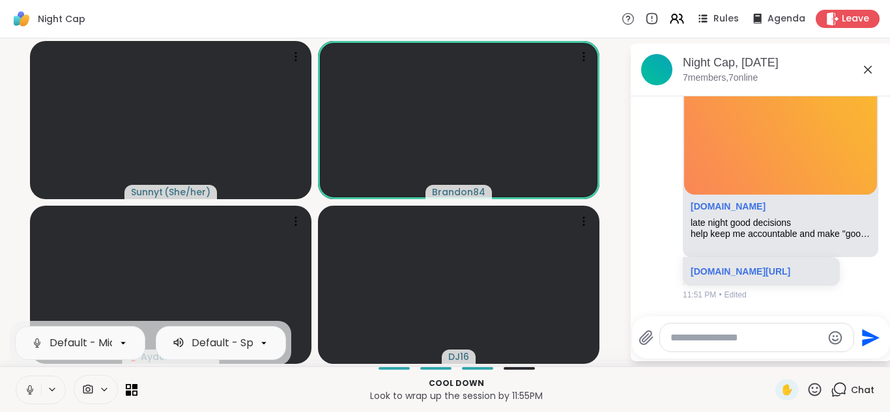
click at [16, 377] on button at bounding box center [28, 390] width 25 height 27
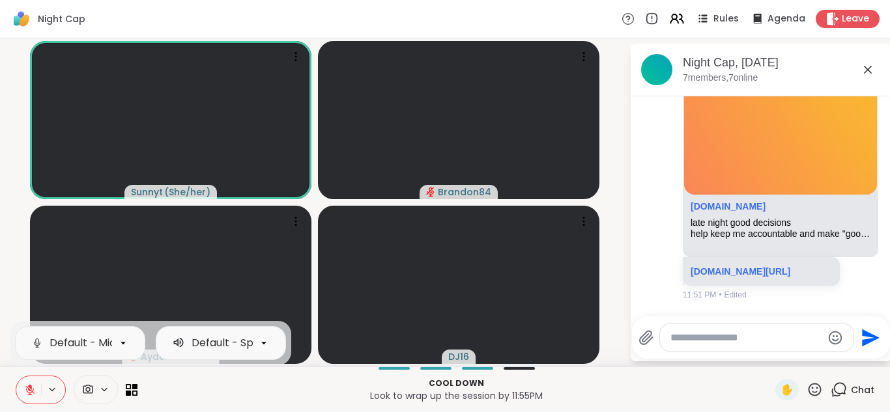
click at [16, 377] on button at bounding box center [28, 390] width 25 height 27
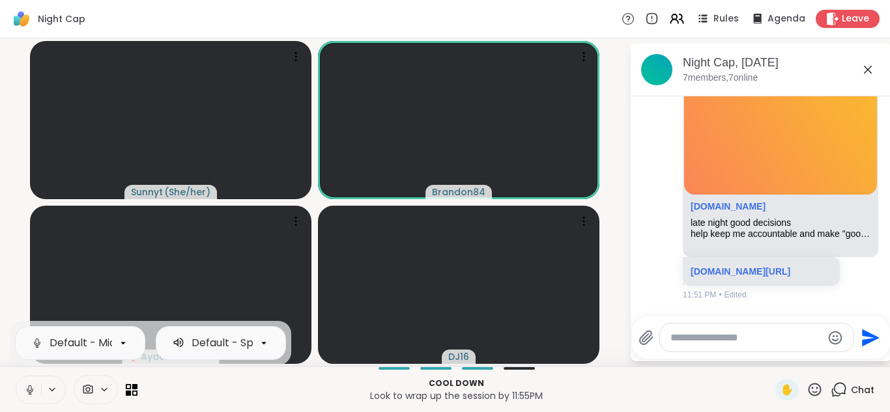
click at [16, 377] on button at bounding box center [28, 390] width 25 height 27
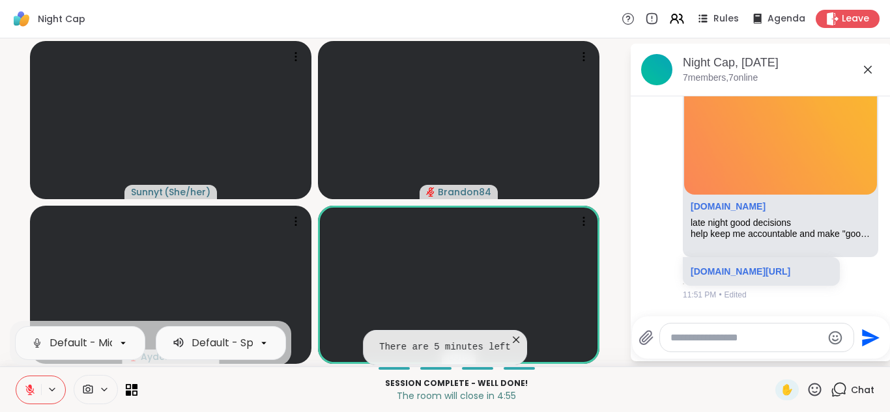
click at [16, 377] on button at bounding box center [28, 390] width 25 height 27
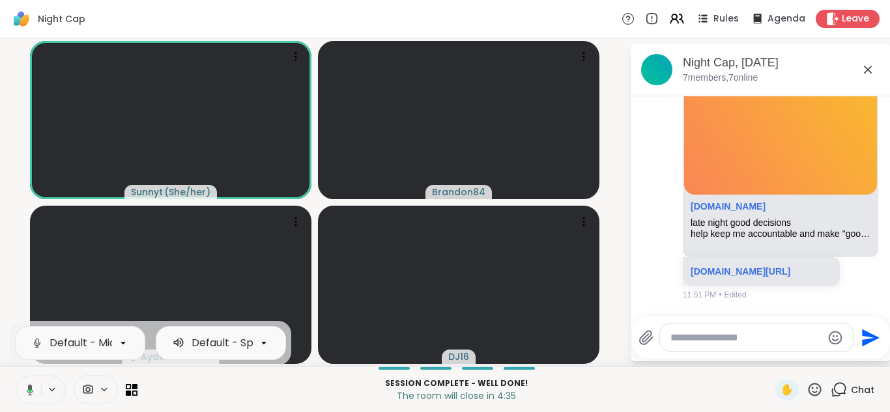
click at [14, 377] on button at bounding box center [27, 390] width 27 height 27
click at [16, 377] on button at bounding box center [28, 390] width 25 height 27
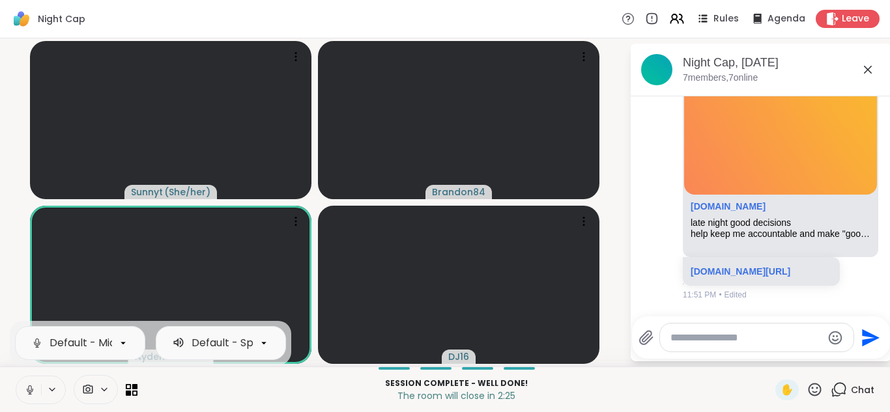
click at [16, 377] on button at bounding box center [28, 390] width 25 height 27
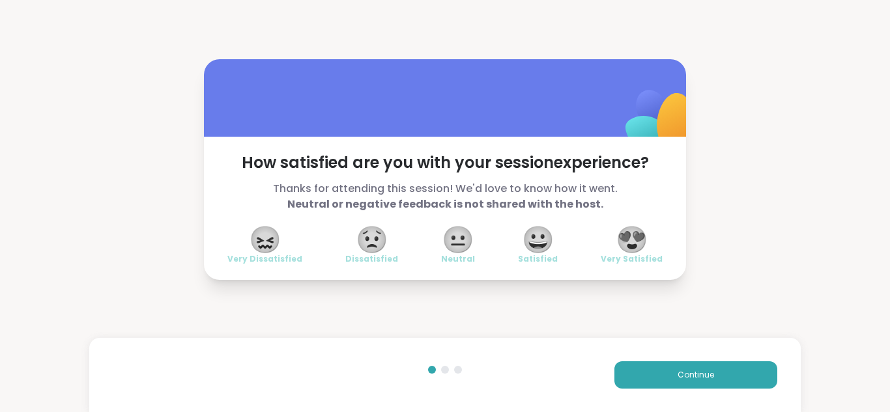
click at [629, 240] on span "😍" at bounding box center [632, 239] width 33 height 23
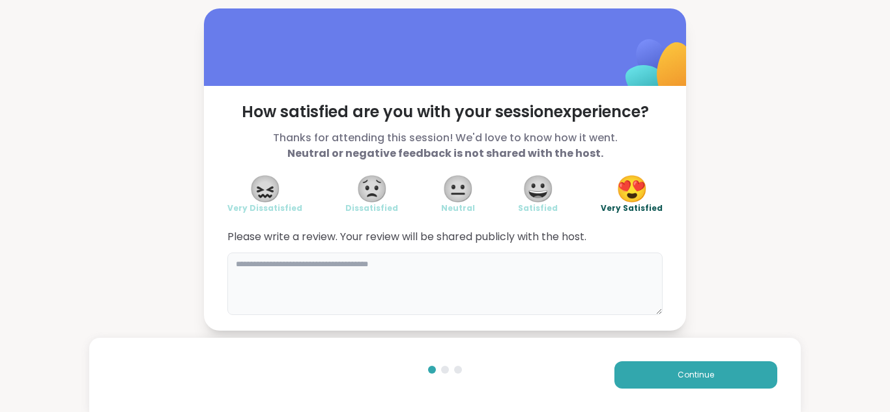
click at [307, 275] on textarea at bounding box center [444, 284] width 435 height 63
click at [275, 265] on textarea "***" at bounding box center [444, 284] width 435 height 63
type textarea "*"
click at [275, 265] on textarea "*****" at bounding box center [444, 284] width 435 height 63
type textarea "********"
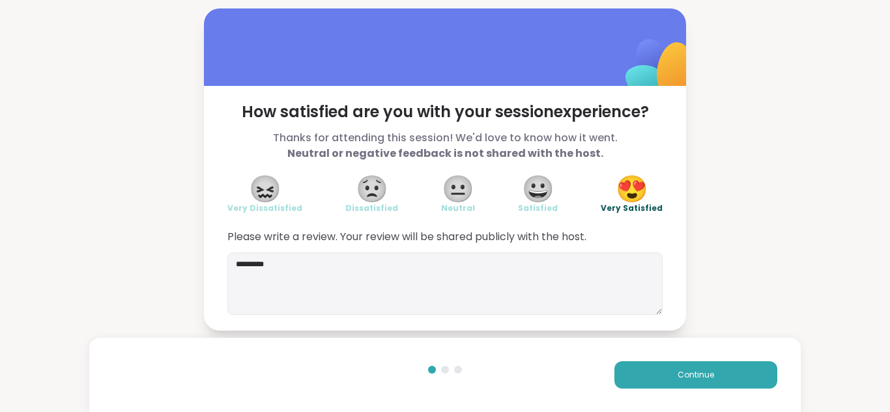
click at [672, 389] on div "Continue" at bounding box center [445, 375] width 712 height 74
click at [673, 384] on button "Continue" at bounding box center [695, 375] width 163 height 27
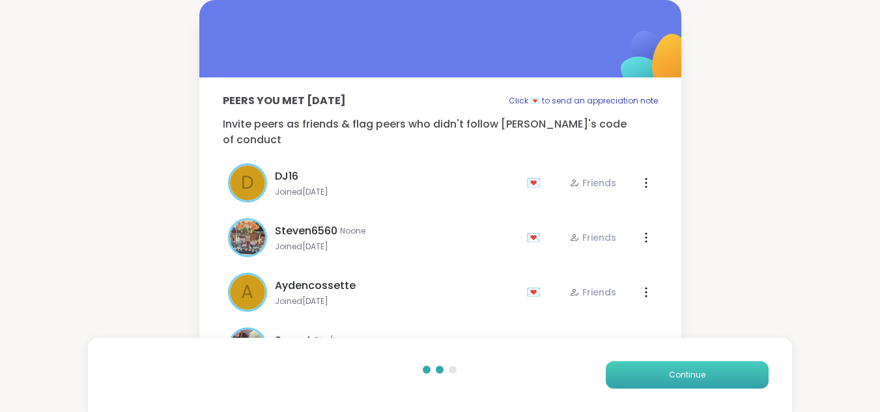
click at [675, 379] on span "Continue" at bounding box center [687, 375] width 36 height 12
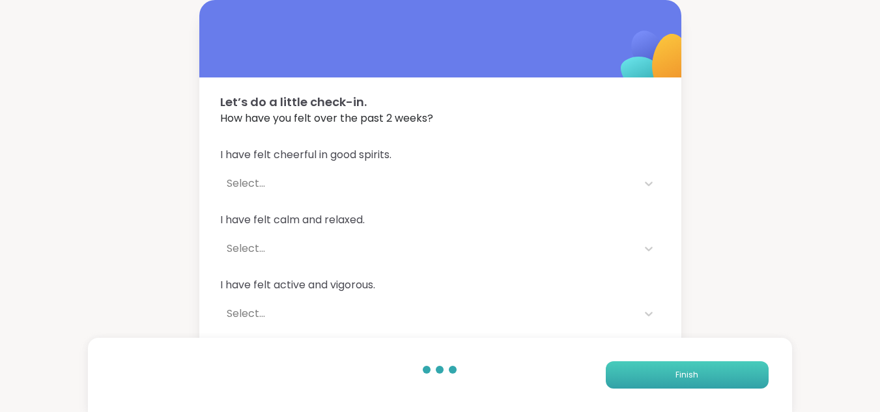
click at [675, 379] on button "Finish" at bounding box center [687, 375] width 163 height 27
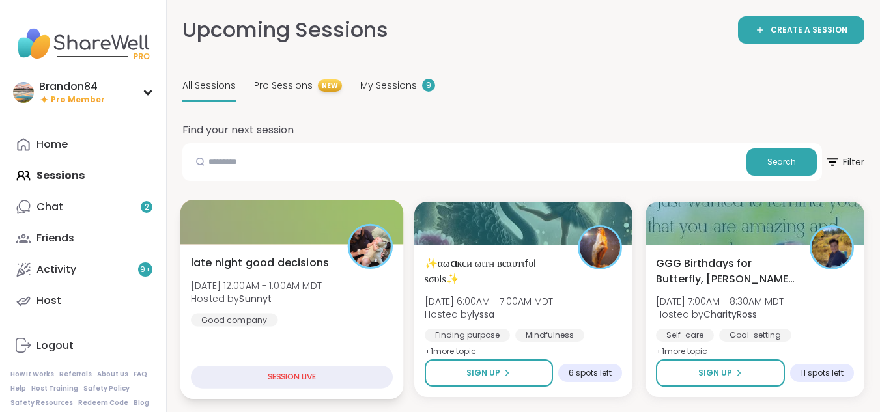
click at [298, 305] on span "Hosted by [PERSON_NAME]" at bounding box center [256, 299] width 131 height 13
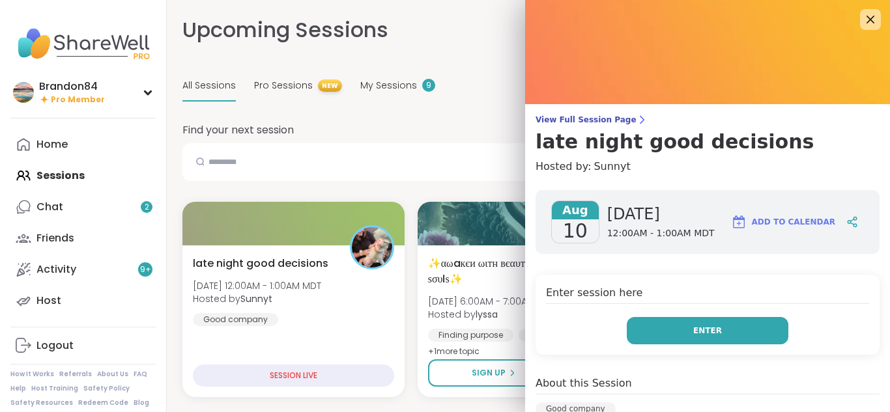
click at [693, 326] on span "Enter" at bounding box center [707, 331] width 29 height 12
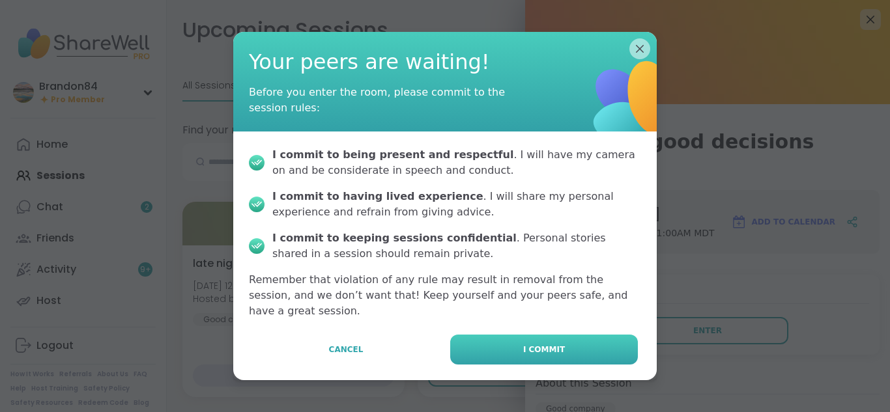
click at [523, 344] on span "I commit" at bounding box center [544, 350] width 42 height 12
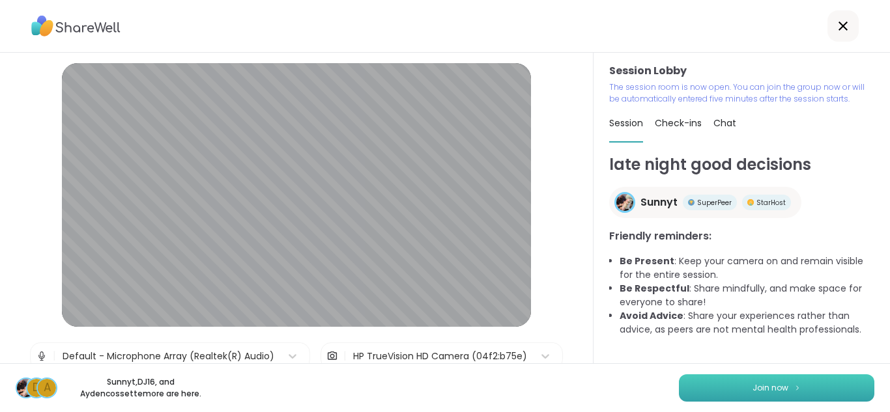
click at [717, 389] on button "Join now" at bounding box center [776, 388] width 195 height 27
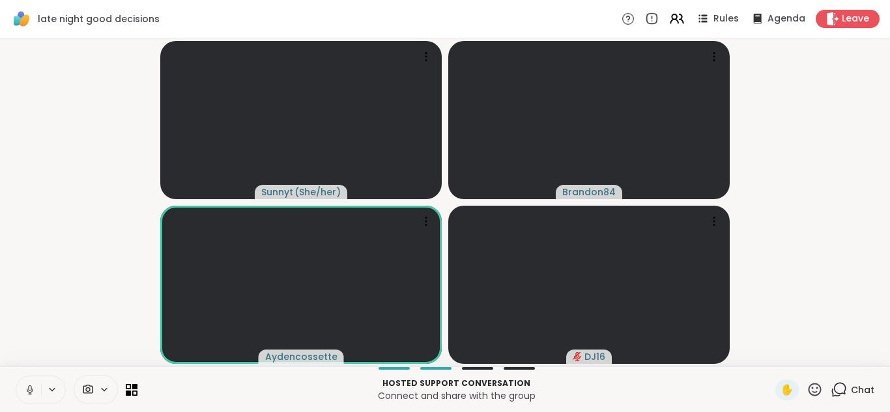
click at [31, 389] on icon at bounding box center [29, 389] width 3 height 6
click at [16, 377] on button at bounding box center [28, 390] width 25 height 27
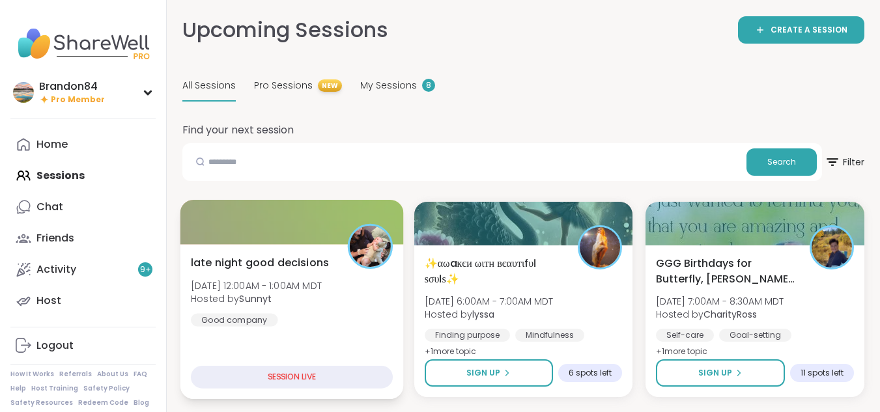
click at [250, 256] on span "late night good decisions" at bounding box center [260, 263] width 138 height 16
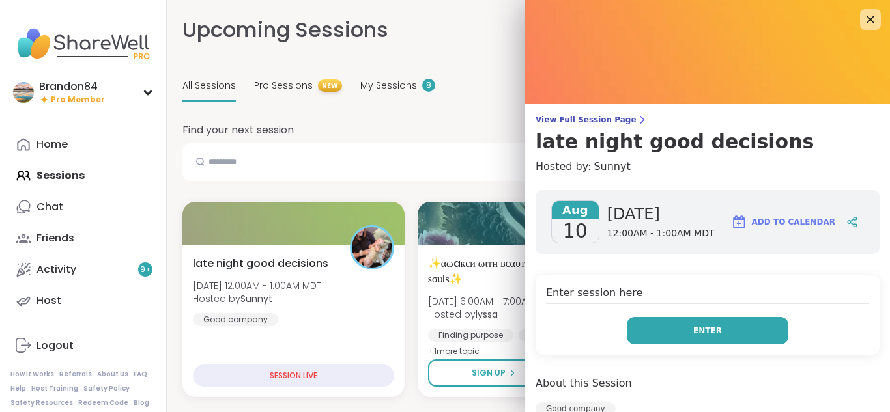
click at [657, 321] on button "Enter" at bounding box center [708, 330] width 162 height 27
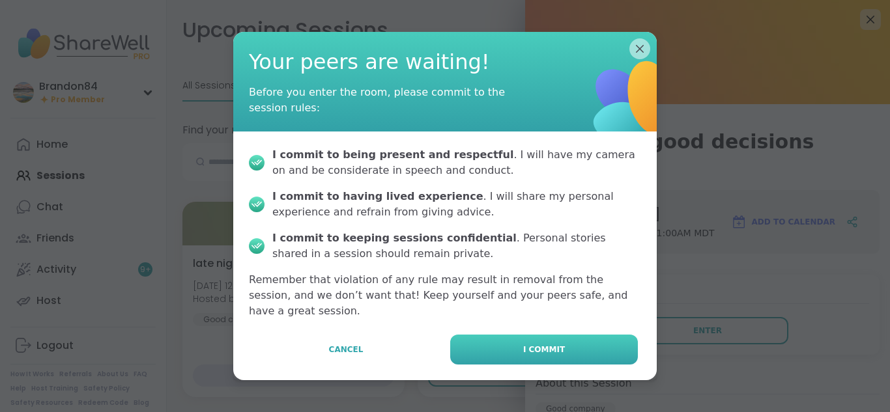
click at [571, 349] on button "I commit" at bounding box center [544, 350] width 188 height 30
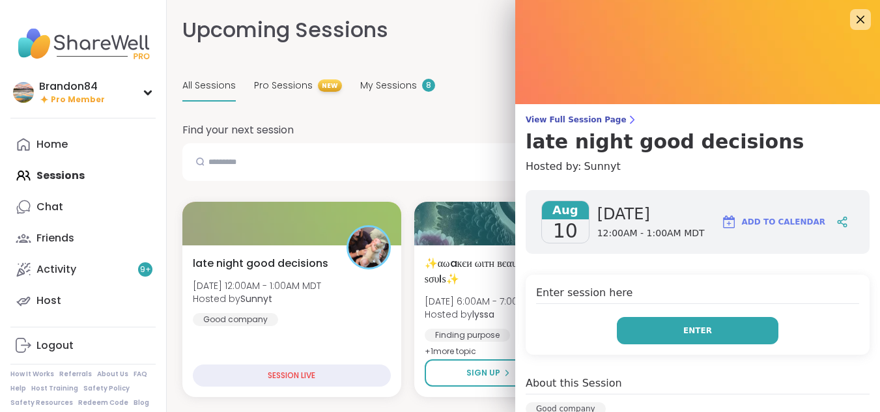
click at [662, 326] on button "Enter" at bounding box center [698, 330] width 162 height 27
